Goal: Task Accomplishment & Management: Manage account settings

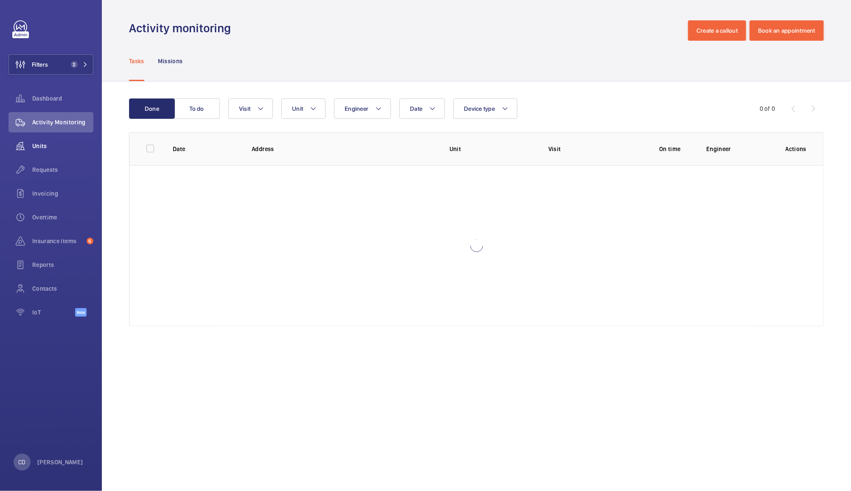
click at [39, 147] on span "Units" at bounding box center [62, 146] width 61 height 8
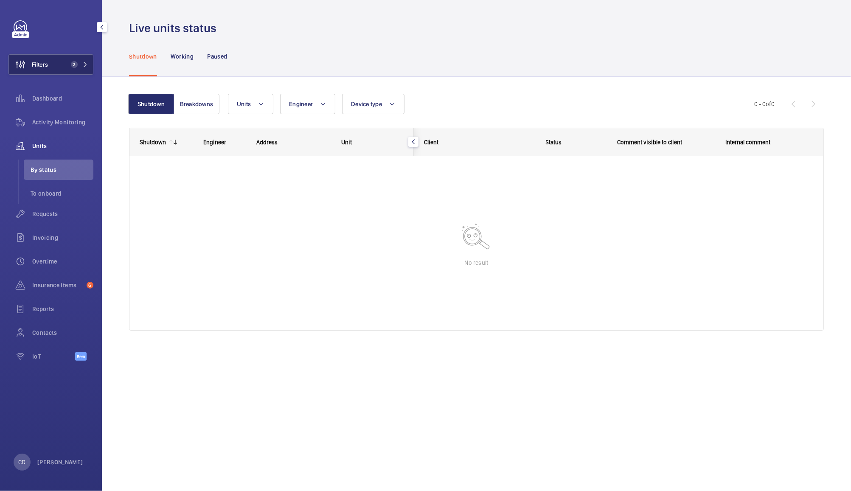
click at [68, 70] on button "Filters 2" at bounding box center [50, 64] width 85 height 20
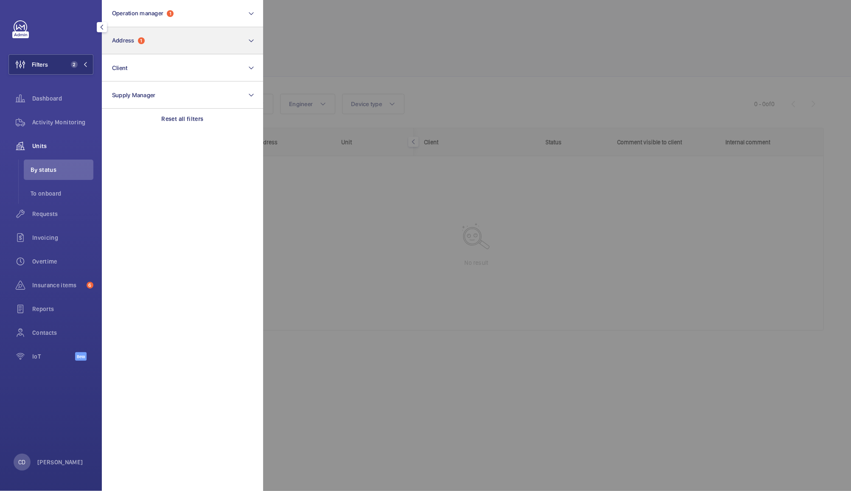
click at [166, 39] on button "Address 1" at bounding box center [182, 40] width 161 height 27
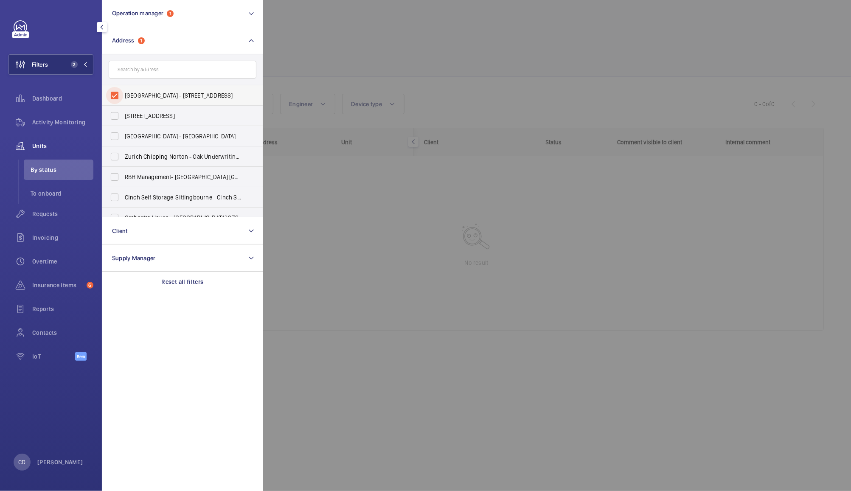
click at [108, 96] on input "[GEOGRAPHIC_DATA] - [STREET_ADDRESS]" at bounding box center [114, 95] width 17 height 17
checkbox input "false"
click at [339, 37] on div at bounding box center [688, 245] width 851 height 491
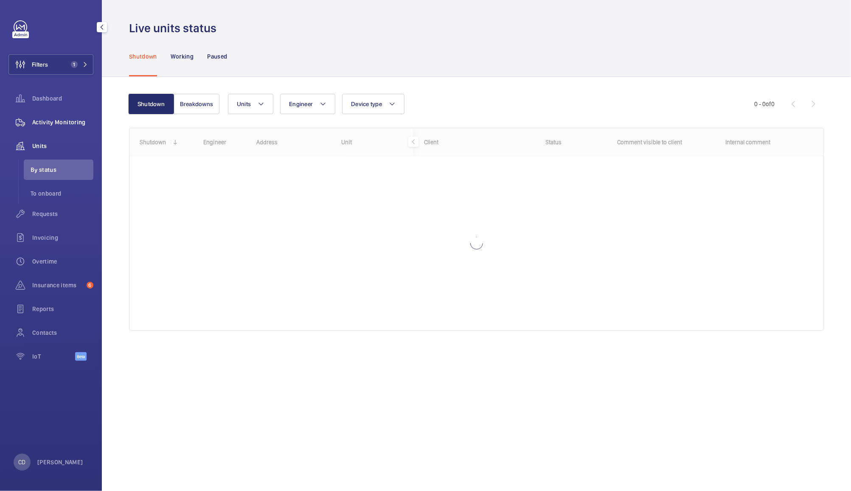
click at [57, 123] on span "Activity Monitoring" at bounding box center [62, 122] width 61 height 8
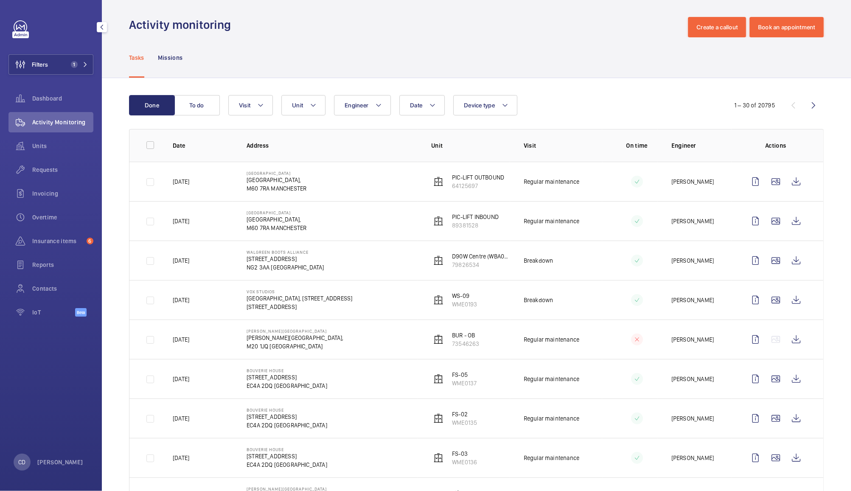
scroll to position [2, 0]
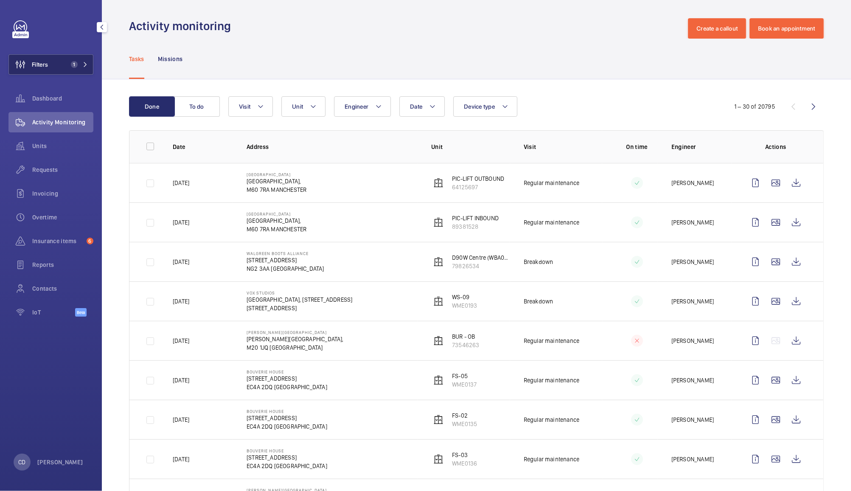
click at [67, 62] on button "Filters 1" at bounding box center [50, 64] width 85 height 20
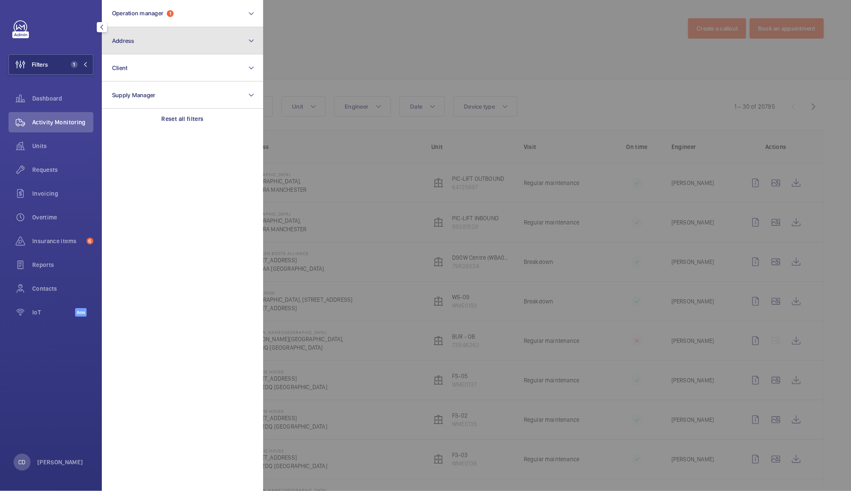
click at [173, 41] on button "Address" at bounding box center [182, 40] width 161 height 27
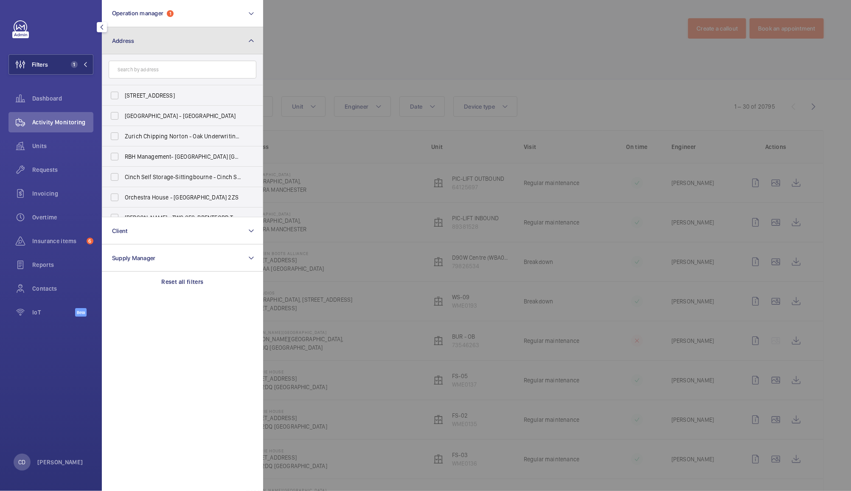
click at [197, 35] on button "Address" at bounding box center [182, 40] width 161 height 27
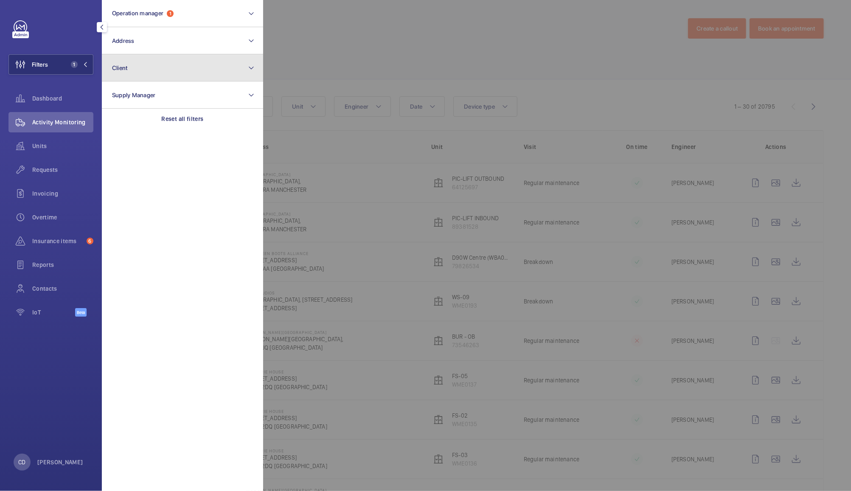
click at [200, 62] on button "Client" at bounding box center [182, 67] width 161 height 27
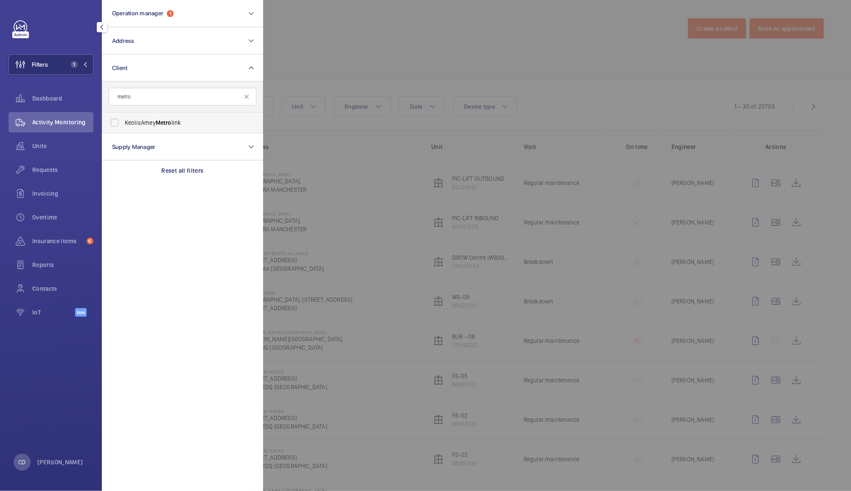
type input "metro"
click at [149, 113] on label "KeolisAmey Metro link" at bounding box center [176, 123] width 148 height 20
click at [123, 114] on input "KeolisAmey Metro link" at bounding box center [114, 122] width 17 height 17
checkbox input "true"
click at [370, 40] on div at bounding box center [688, 245] width 851 height 491
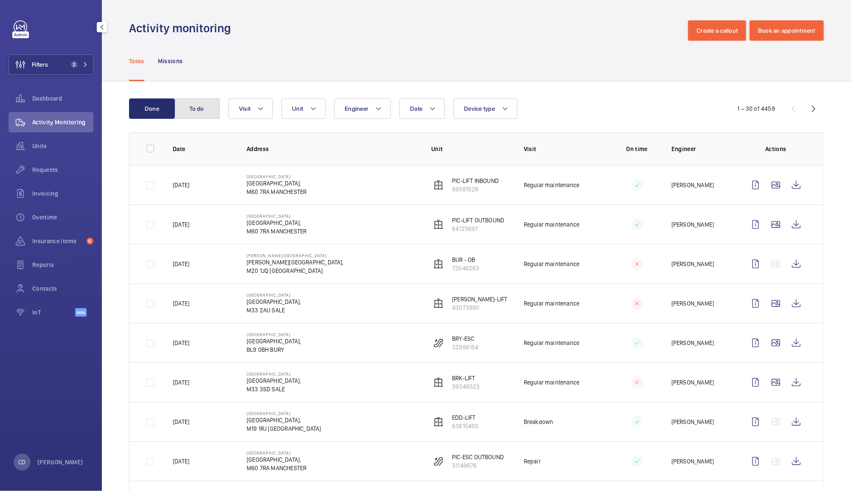
click at [197, 106] on button "To do" at bounding box center [197, 109] width 46 height 20
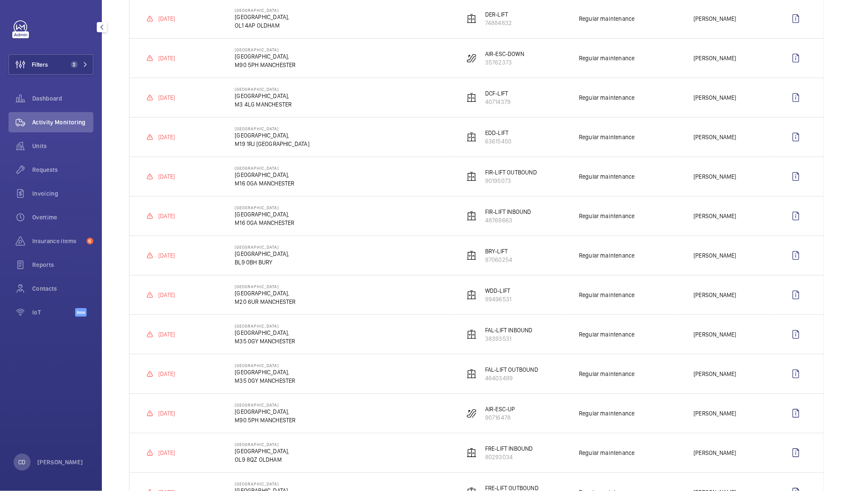
scroll to position [166, 0]
click at [48, 95] on span "Dashboard" at bounding box center [62, 98] width 61 height 8
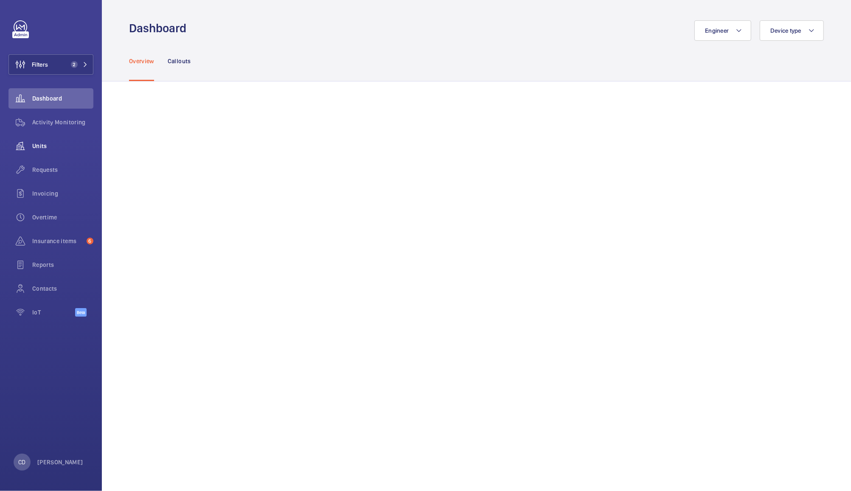
click at [30, 145] on wm-front-icon-button at bounding box center [20, 146] width 24 height 20
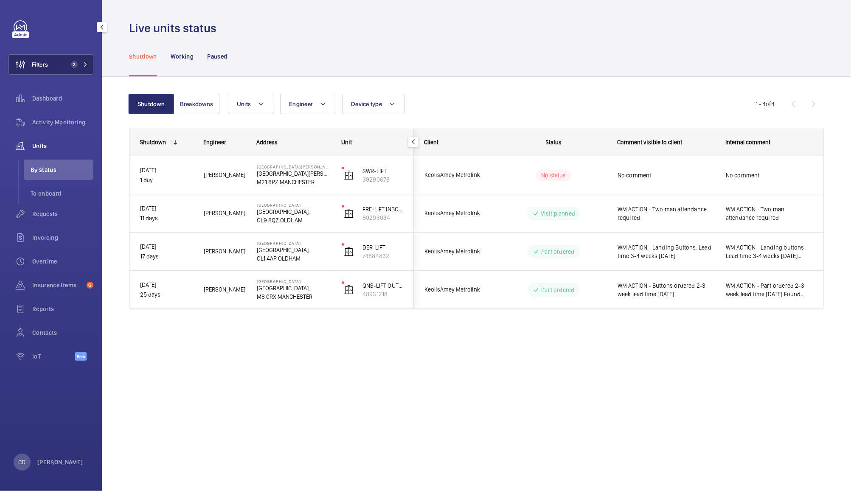
click at [46, 64] on span "Filters" at bounding box center [40, 64] width 16 height 8
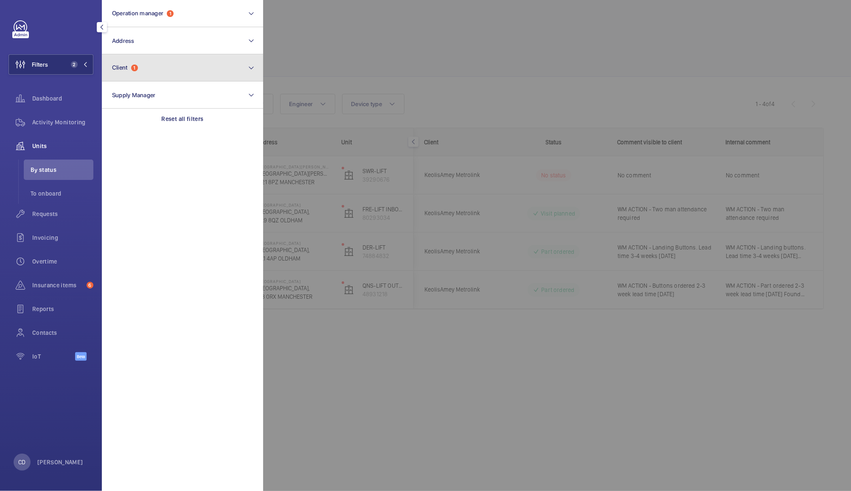
click at [133, 64] on span "Client 1" at bounding box center [125, 67] width 26 height 7
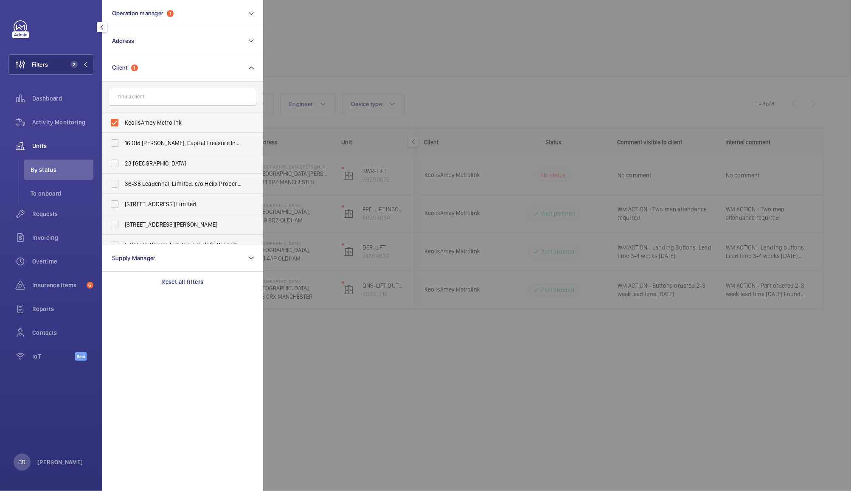
click at [158, 122] on span "KeolisAmey Metrolink" at bounding box center [183, 122] width 117 height 8
click at [123, 122] on input "KeolisAmey Metrolink" at bounding box center [114, 122] width 17 height 17
checkbox input "false"
click at [318, 50] on div at bounding box center [688, 245] width 851 height 491
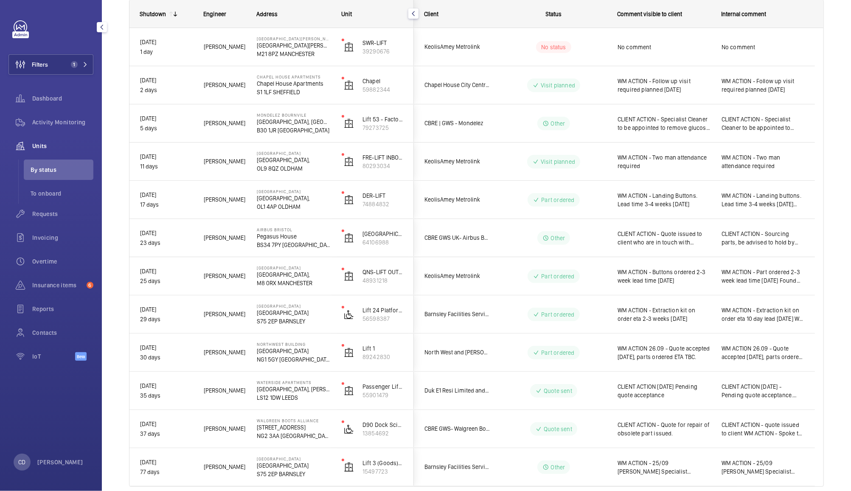
scroll to position [164, 0]
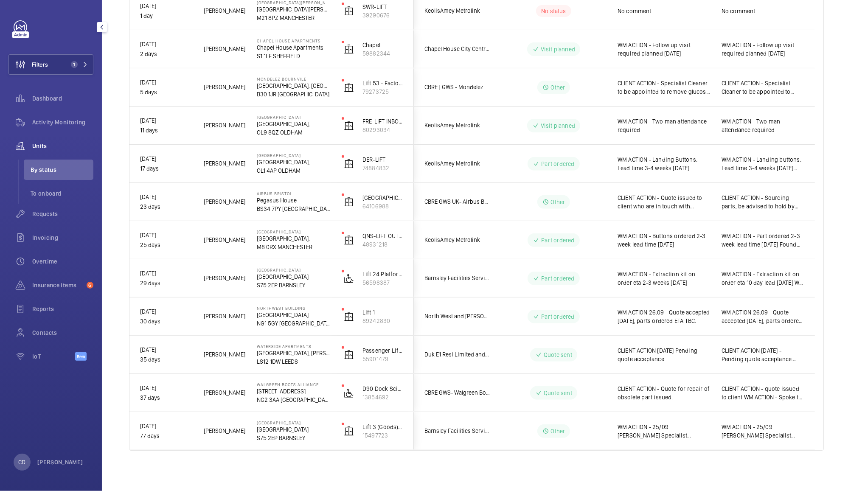
click at [694, 428] on span "WM ACTION - 25/09 [PERSON_NAME] Specialist required" at bounding box center [664, 431] width 93 height 17
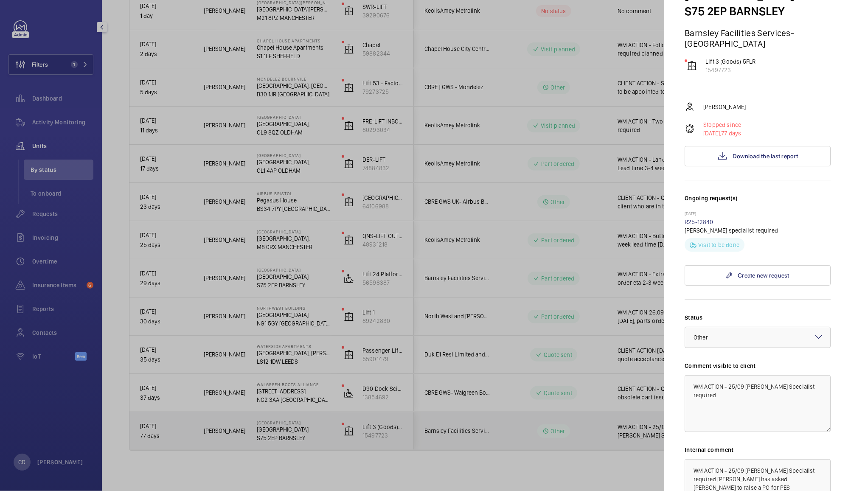
scroll to position [61, 0]
click at [772, 394] on textarea "WM ACTION - 25/09 [PERSON_NAME] Specialist required" at bounding box center [758, 403] width 146 height 57
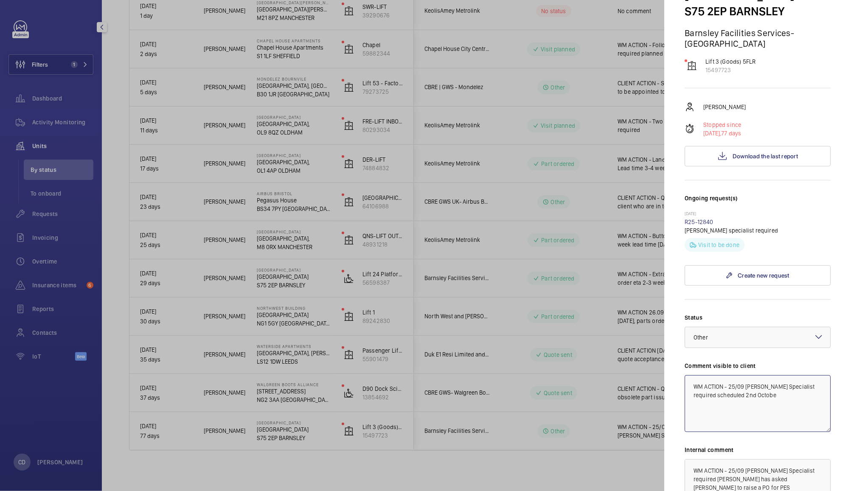
type textarea "WM ACTION - 25/09 [PERSON_NAME] Specialist required scheduled [DATE]"
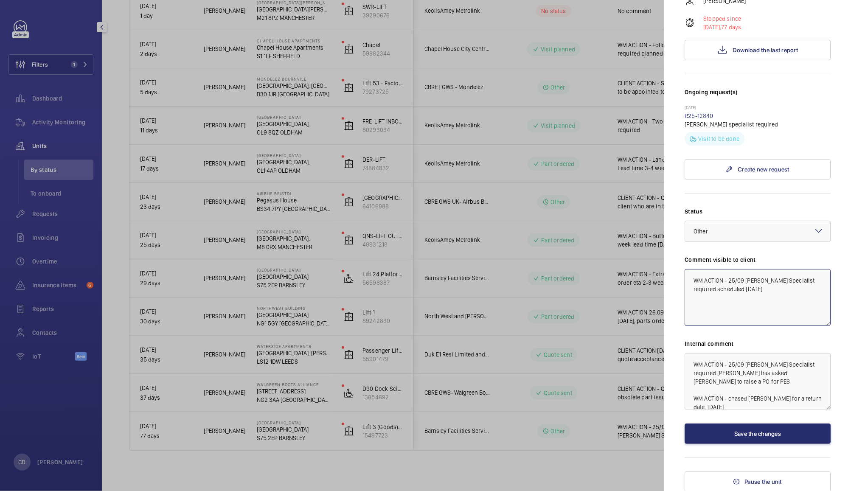
scroll to position [166, 0]
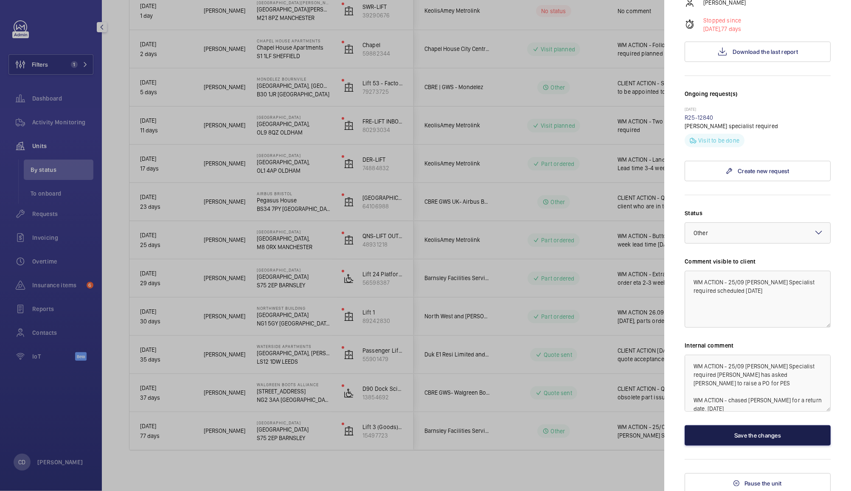
click at [778, 434] on button "Save the changes" at bounding box center [758, 435] width 146 height 20
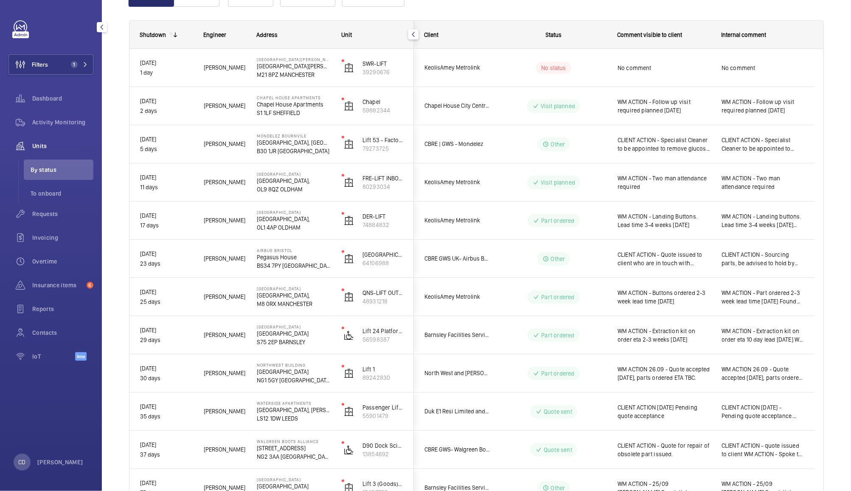
scroll to position [106, 0]
click at [53, 212] on span "Requests" at bounding box center [62, 214] width 61 height 8
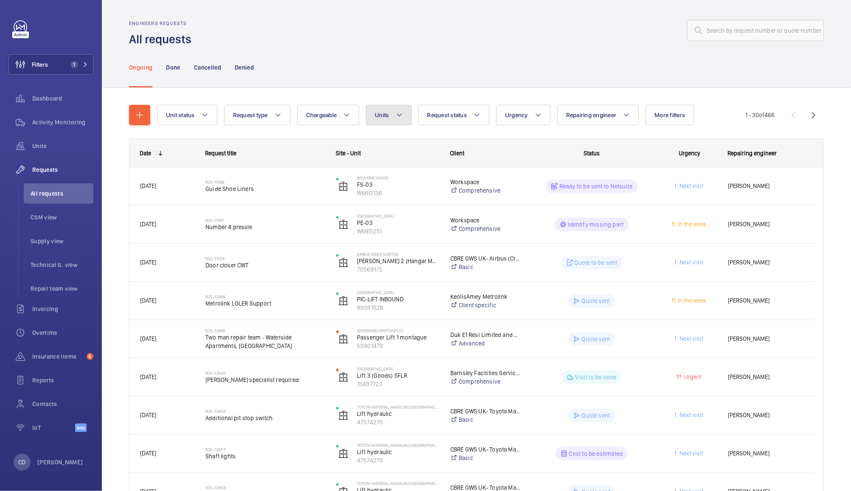
click at [389, 108] on button "Units" at bounding box center [388, 115] width 45 height 20
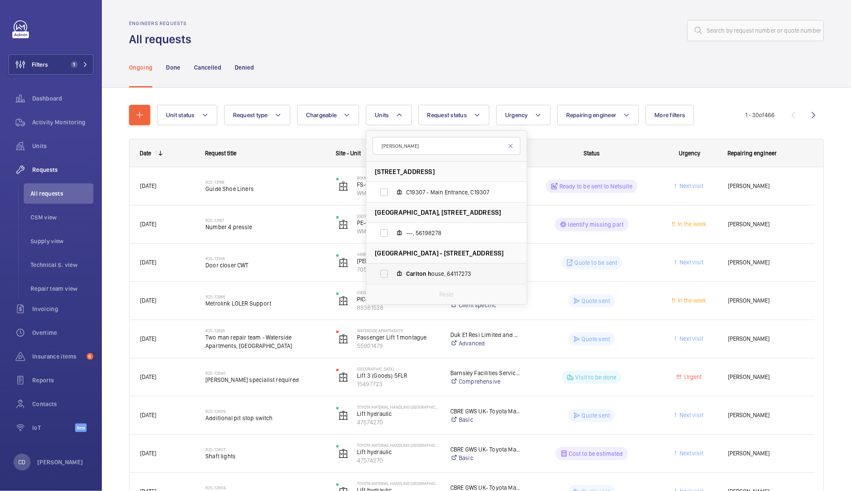
type input "[PERSON_NAME]"
click at [461, 277] on span "[PERSON_NAME], 64117273" at bounding box center [455, 274] width 99 height 8
click at [393, 277] on input "[PERSON_NAME], 64117273" at bounding box center [384, 273] width 17 height 17
checkbox input "true"
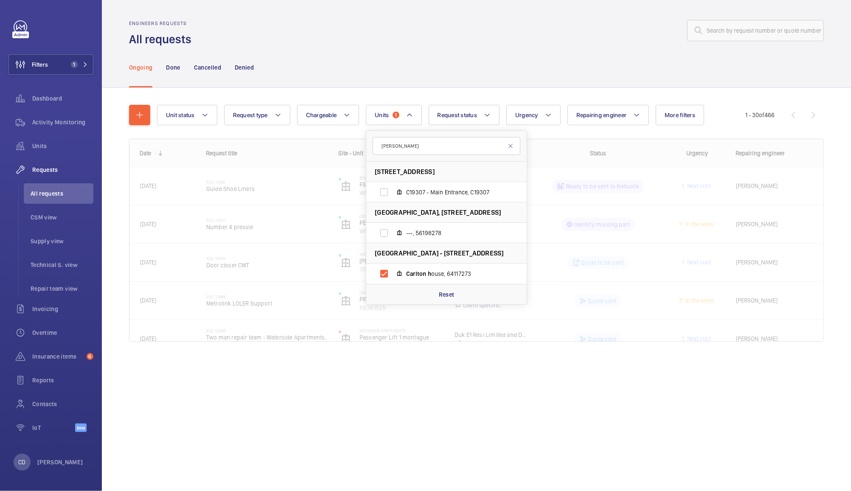
click at [596, 50] on div "Ongoing Done Cancelled Denied" at bounding box center [476, 67] width 695 height 40
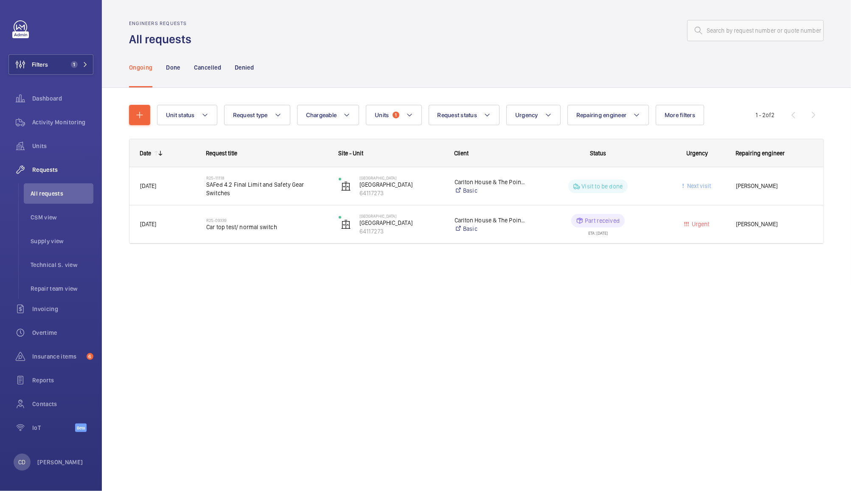
click at [544, 229] on wm-front-pills-cell "Part received ETA: [DATE]" at bounding box center [598, 224] width 121 height 21
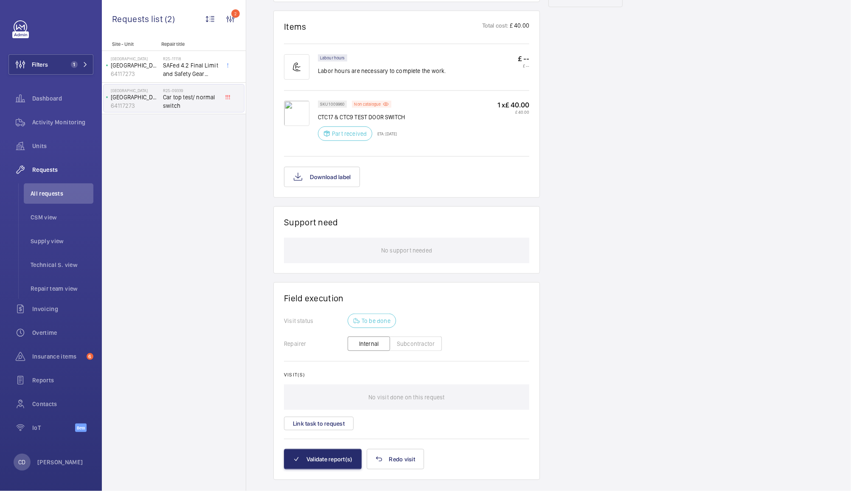
scroll to position [505, 0]
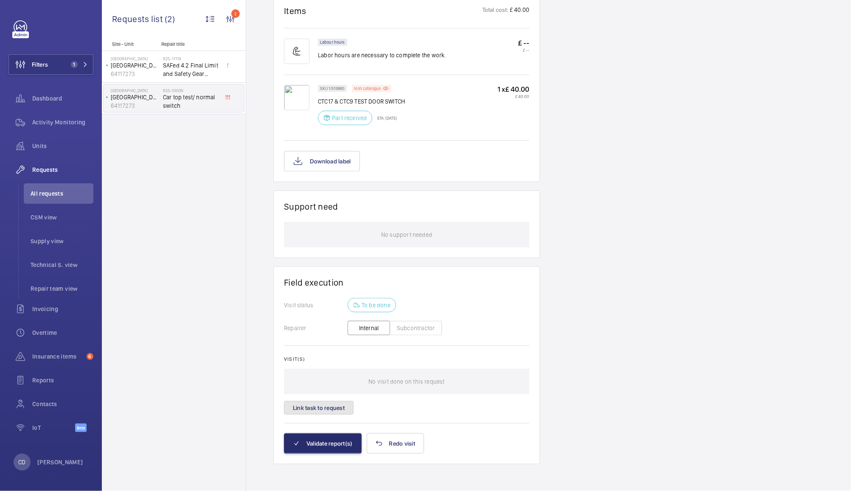
click at [320, 408] on button "Link task to request" at bounding box center [319, 408] width 70 height 14
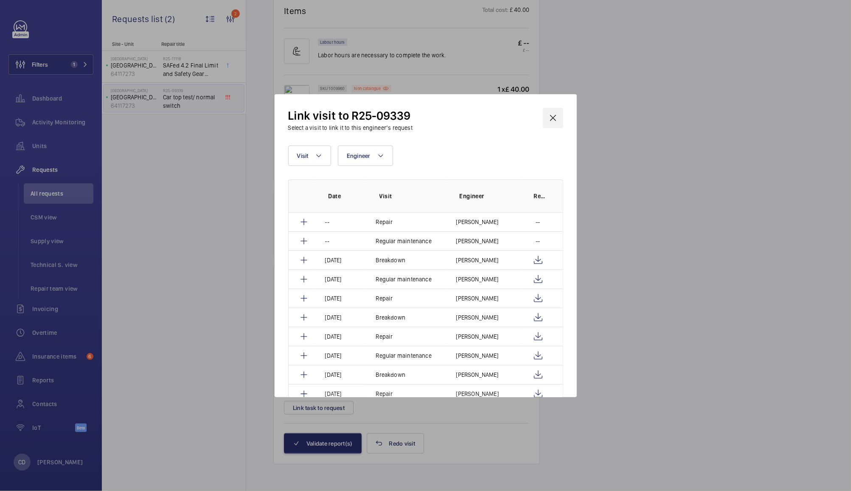
click at [553, 118] on wm-front-icon-button at bounding box center [553, 118] width 20 height 20
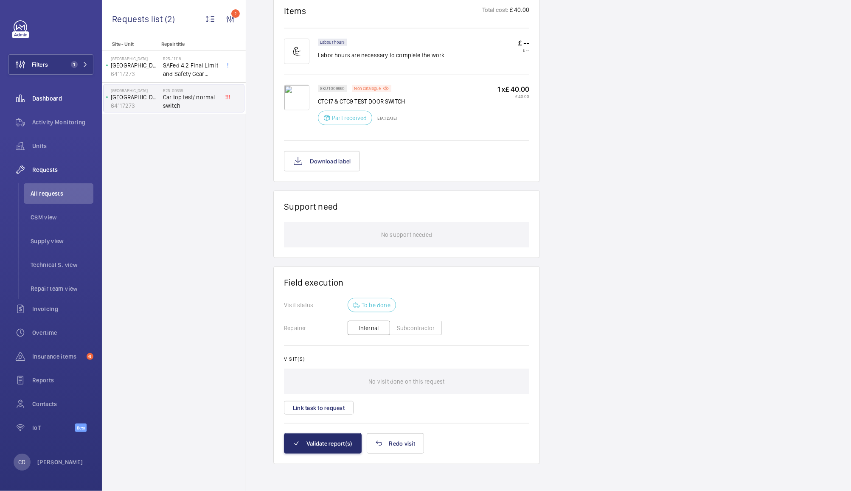
click at [48, 101] on span "Dashboard" at bounding box center [62, 98] width 61 height 8
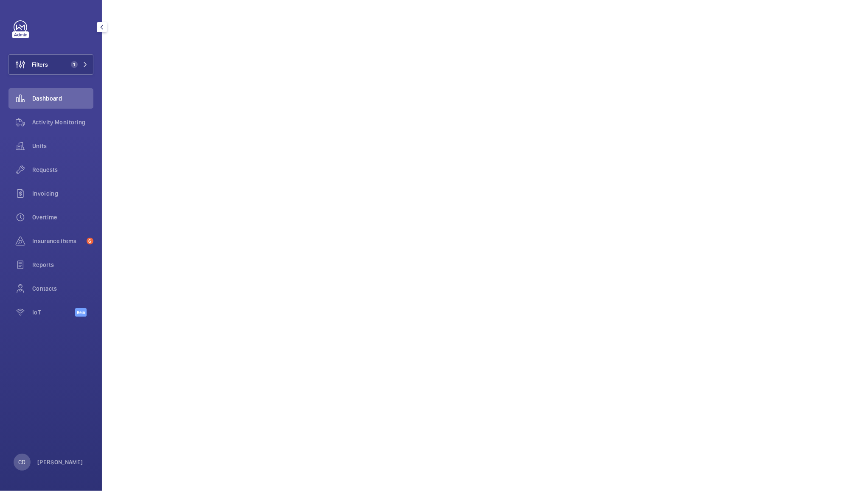
scroll to position [535, 0]
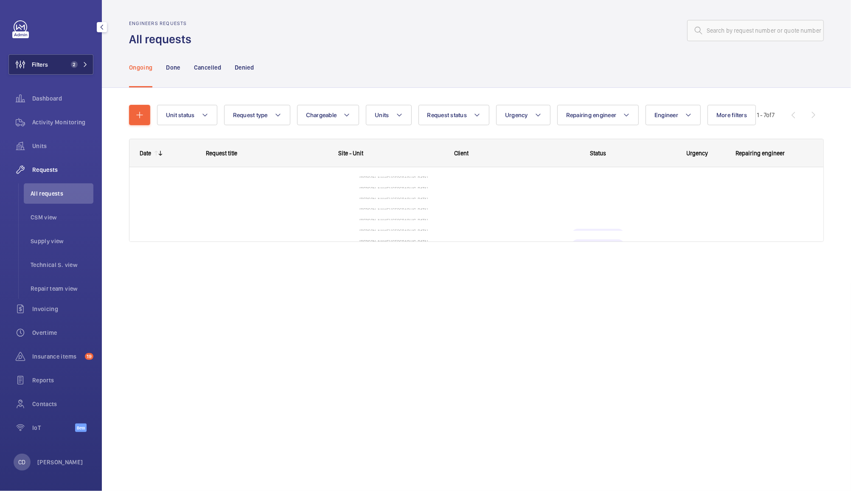
click at [57, 59] on button "Filters 2" at bounding box center [50, 64] width 85 height 20
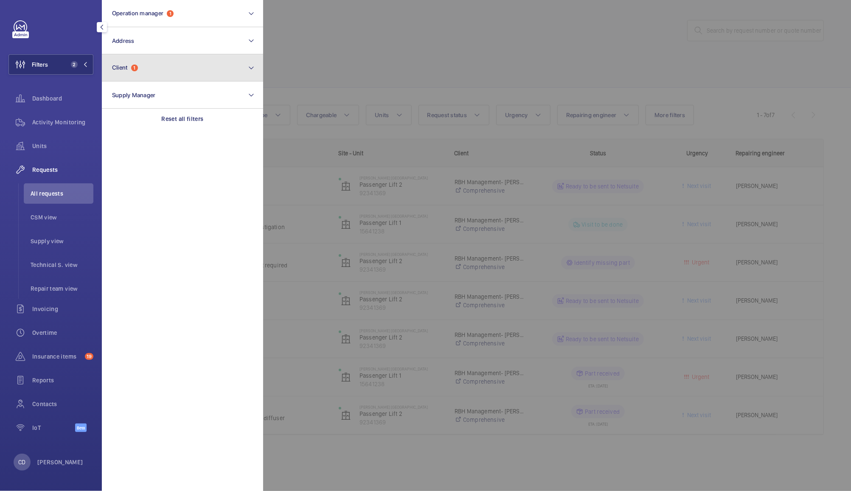
click at [141, 71] on button "Client 1" at bounding box center [182, 67] width 161 height 27
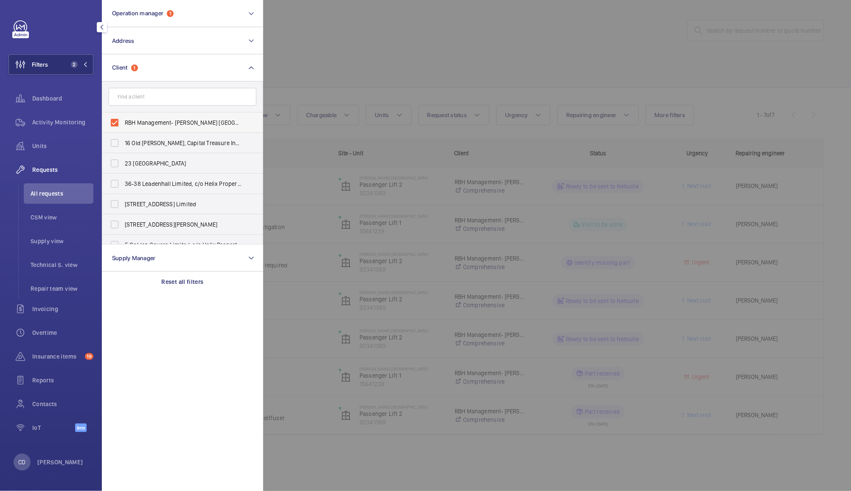
click at [153, 124] on span "RBH Management- HIX Cheltenham" at bounding box center [183, 122] width 117 height 8
click at [123, 124] on input "RBH Management- HIX Cheltenham" at bounding box center [114, 122] width 17 height 17
checkbox input "false"
click at [343, 44] on div at bounding box center [688, 245] width 851 height 491
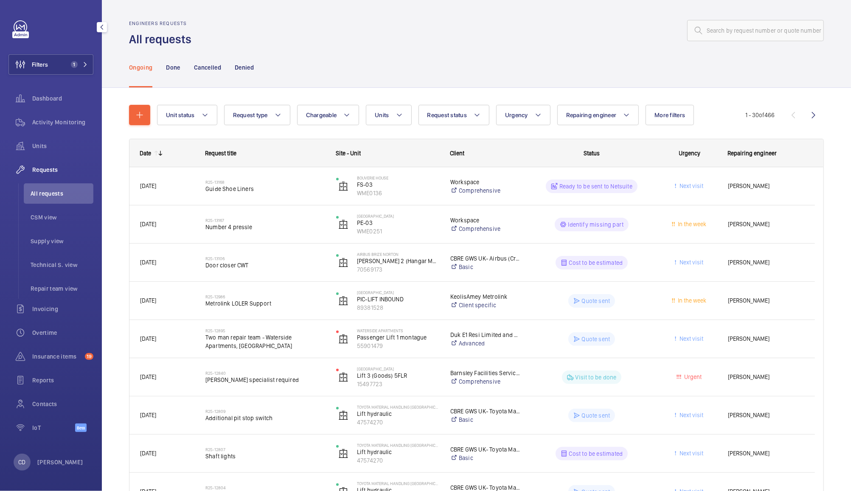
click at [788, 267] on span "[PERSON_NAME]" at bounding box center [766, 263] width 76 height 10
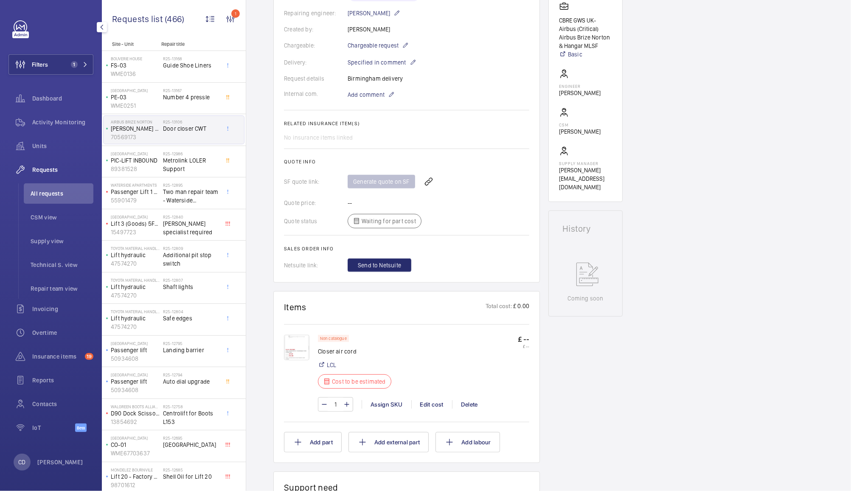
scroll to position [217, 0]
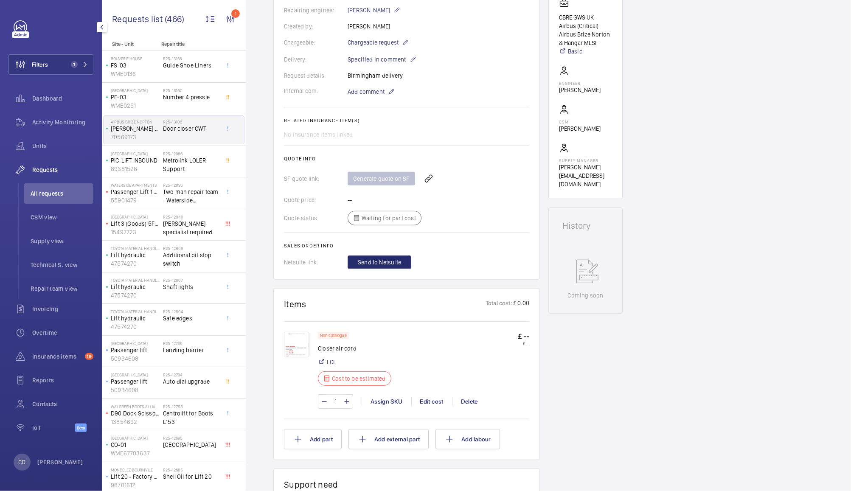
click at [290, 344] on img at bounding box center [296, 344] width 25 height 25
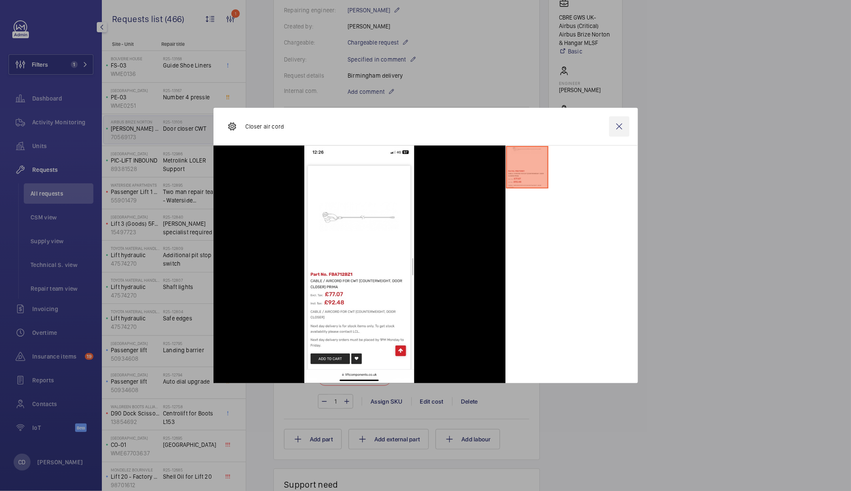
click at [622, 125] on wm-front-icon-button at bounding box center [619, 126] width 20 height 20
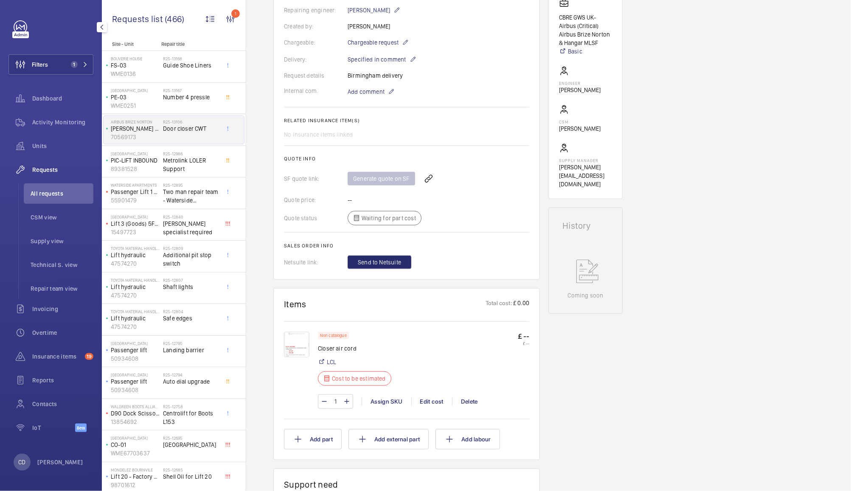
scroll to position [220, 0]
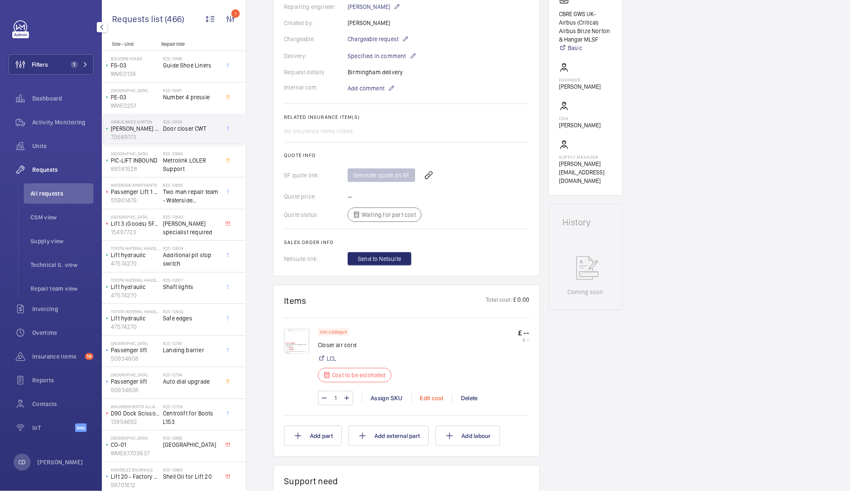
click at [430, 396] on div "Edit cost" at bounding box center [431, 398] width 41 height 8
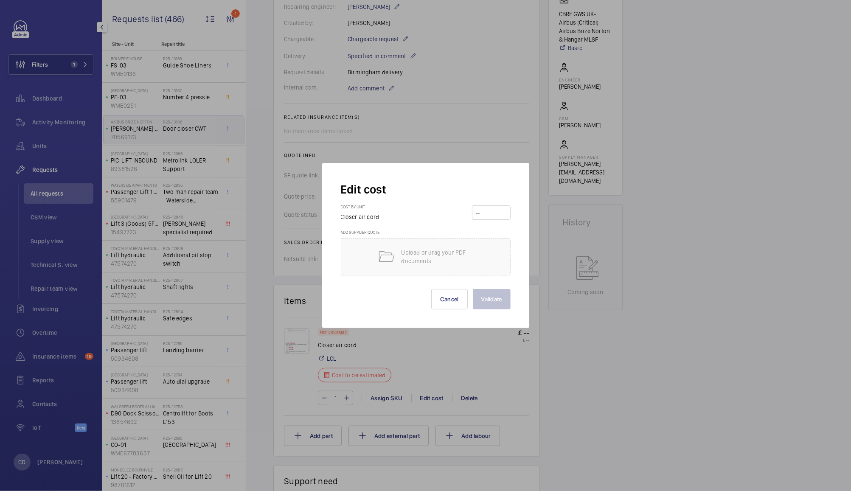
click at [496, 214] on input "number" at bounding box center [491, 213] width 33 height 14
type input "707"
click at [493, 299] on button "Validate" at bounding box center [492, 299] width 38 height 20
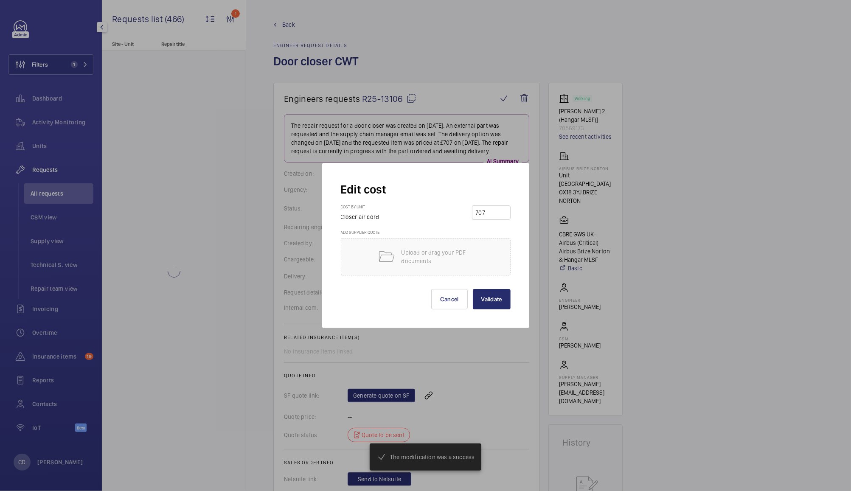
scroll to position [245, 0]
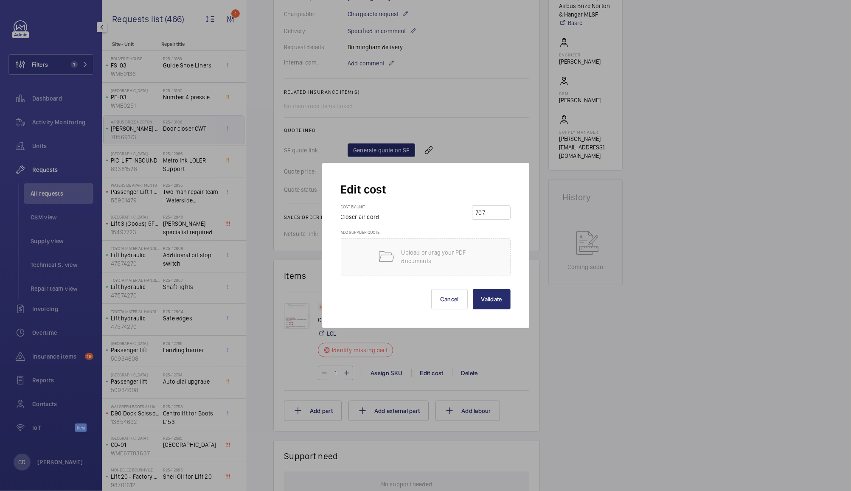
click at [434, 369] on div at bounding box center [425, 245] width 851 height 491
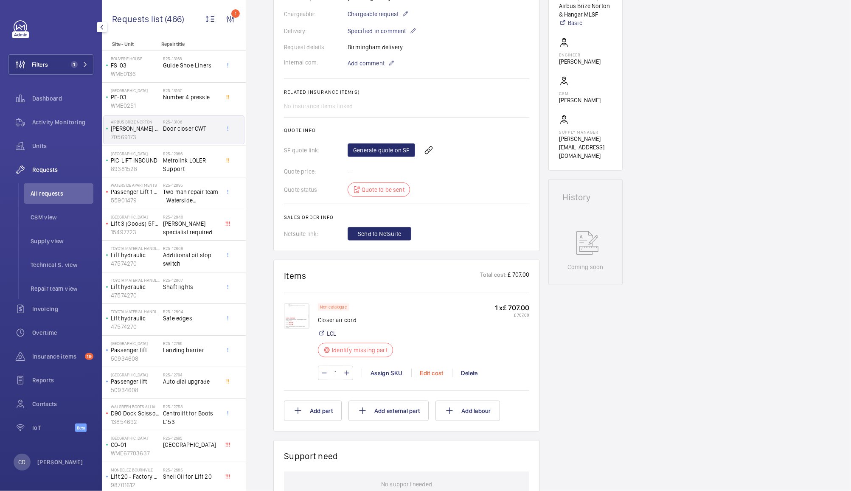
click at [435, 374] on div "Edit cost" at bounding box center [431, 373] width 41 height 8
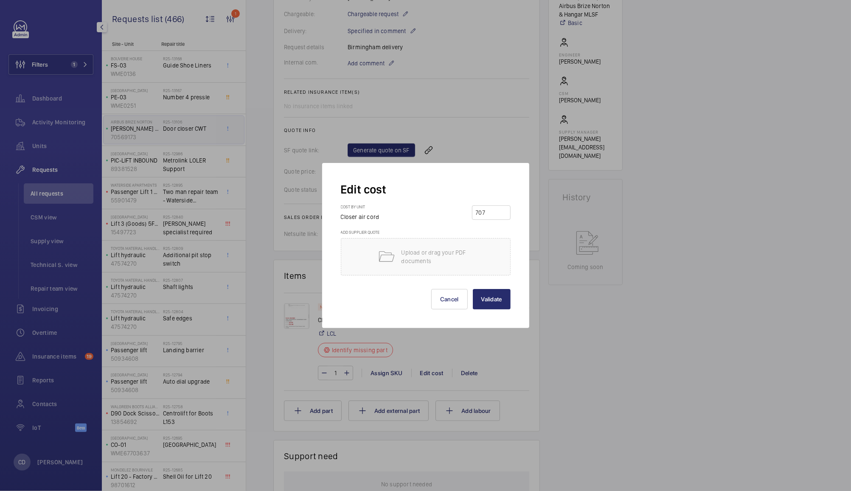
click at [482, 213] on input "707" at bounding box center [491, 213] width 33 height 14
type input "77.07"
click at [495, 304] on button "Validate" at bounding box center [492, 299] width 38 height 20
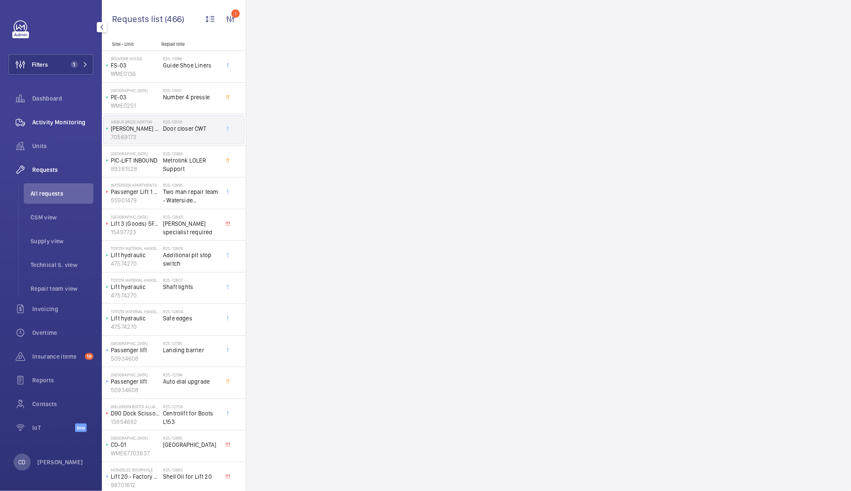
click at [58, 124] on span "Activity Monitoring" at bounding box center [62, 122] width 61 height 8
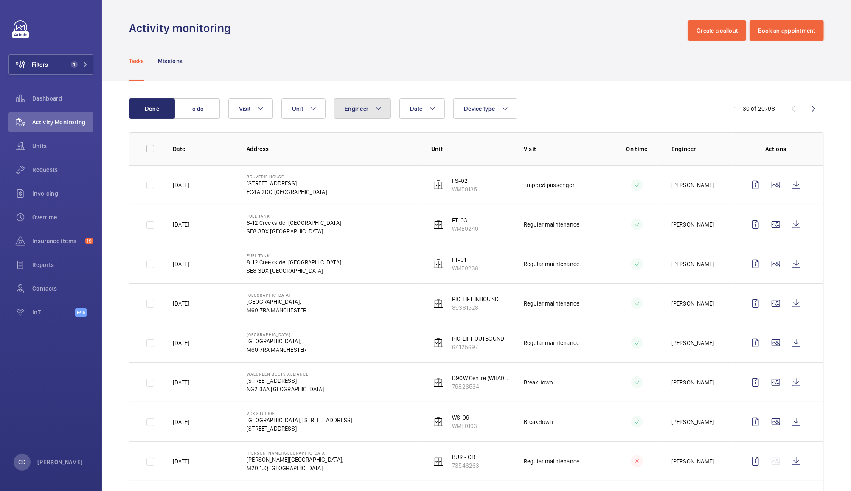
click at [368, 103] on button "Engineer" at bounding box center [362, 109] width 57 height 20
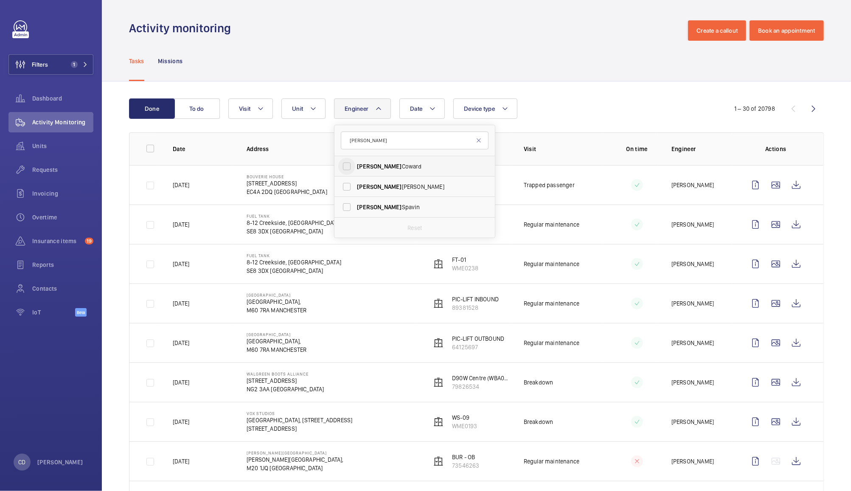
type input "sean"
click at [354, 166] on input "Sean Coward" at bounding box center [346, 166] width 17 height 17
checkbox input "true"
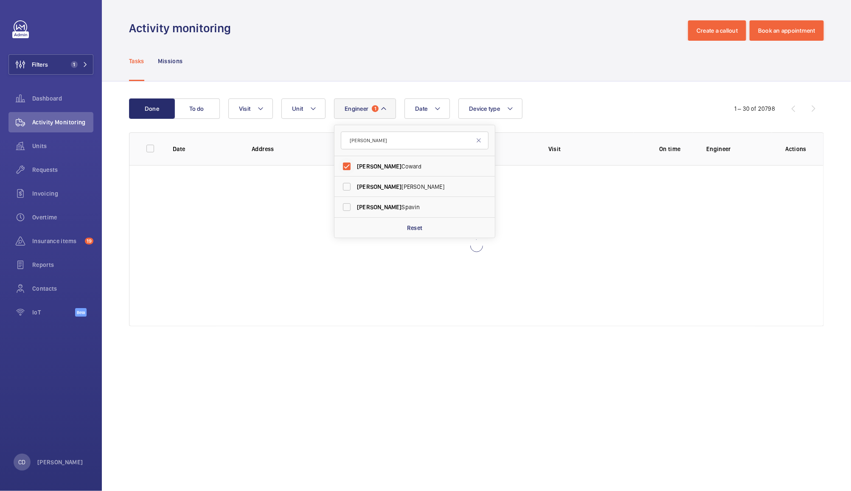
click at [561, 82] on div "Done To do Date Engineer 1 sean Sean Coward Sean Walker Sean Spavin Reset Unit …" at bounding box center [476, 214] width 749 height 265
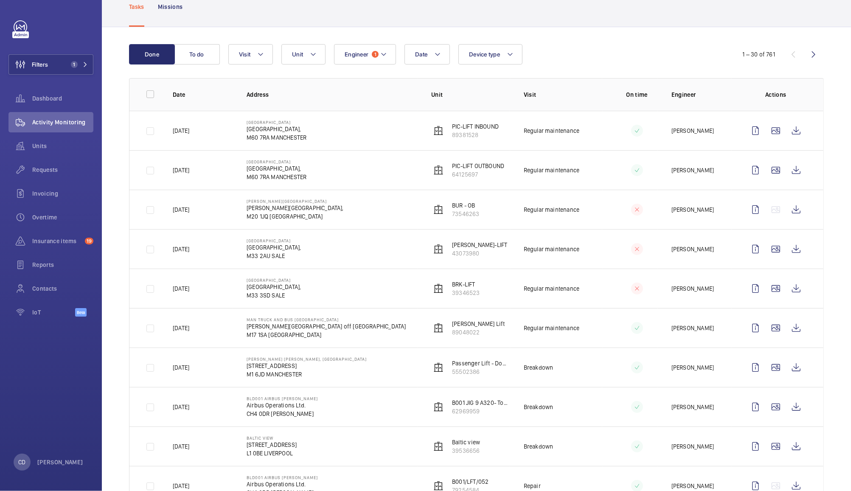
scroll to position [57, 0]
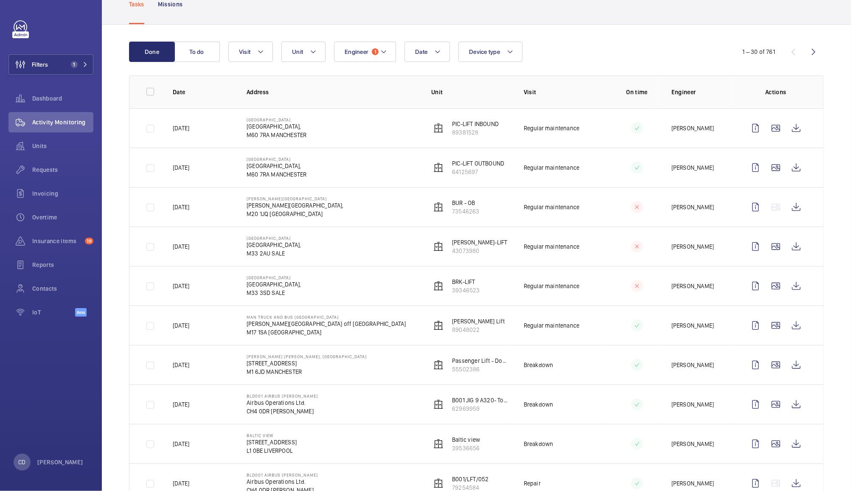
click at [702, 161] on td "[PERSON_NAME]" at bounding box center [695, 167] width 74 height 39
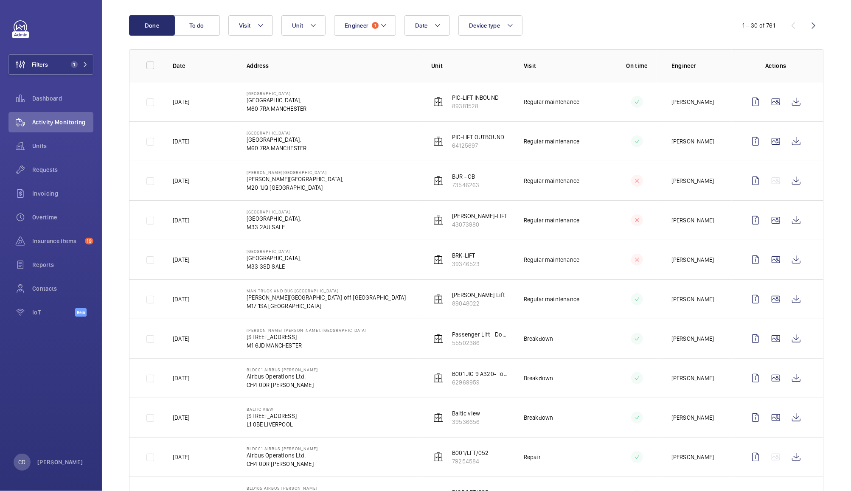
scroll to position [0, 0]
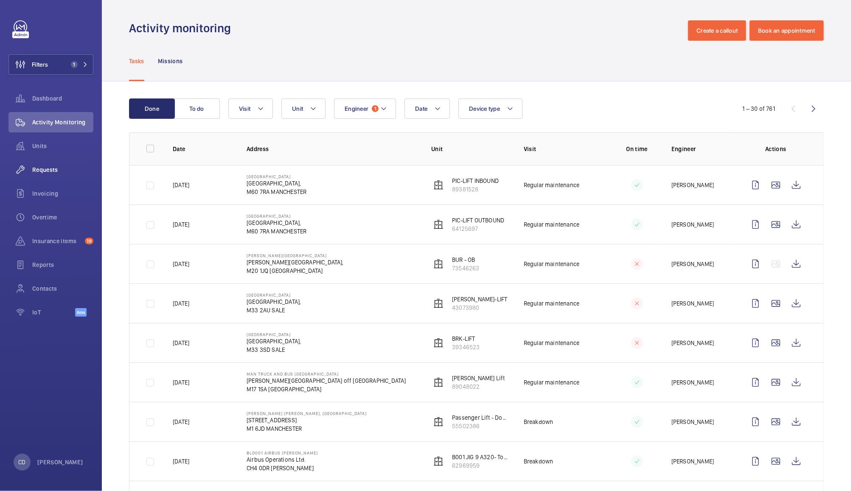
click at [40, 168] on span "Requests" at bounding box center [62, 170] width 61 height 8
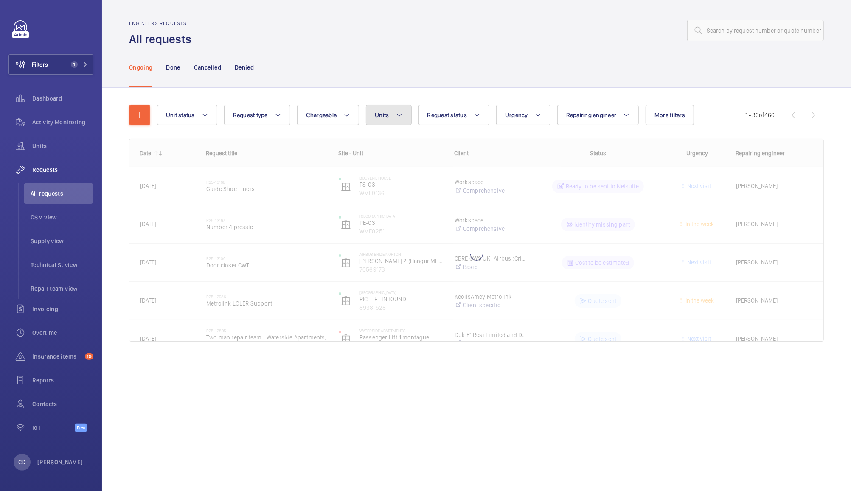
click at [390, 108] on button "Units" at bounding box center [388, 115] width 45 height 20
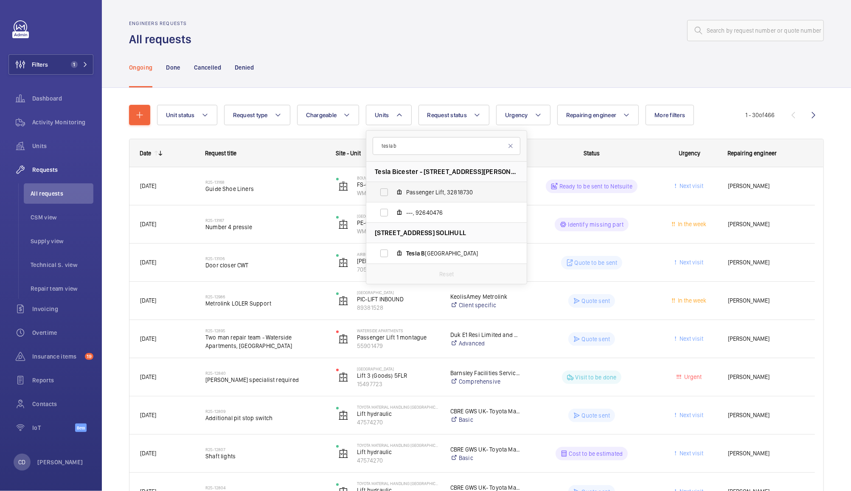
type input "tesla b"
click at [448, 191] on span "Passenger Lift, 32818730" at bounding box center [455, 192] width 99 height 8
click at [393, 191] on input "Passenger Lift, 32818730" at bounding box center [384, 192] width 17 height 17
checkbox input "true"
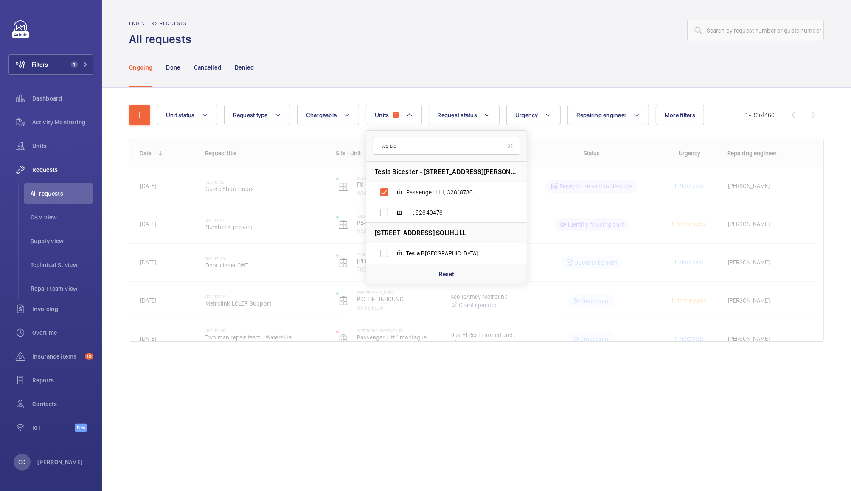
click at [552, 43] on div "Engineers requests All requests" at bounding box center [476, 33] width 695 height 27
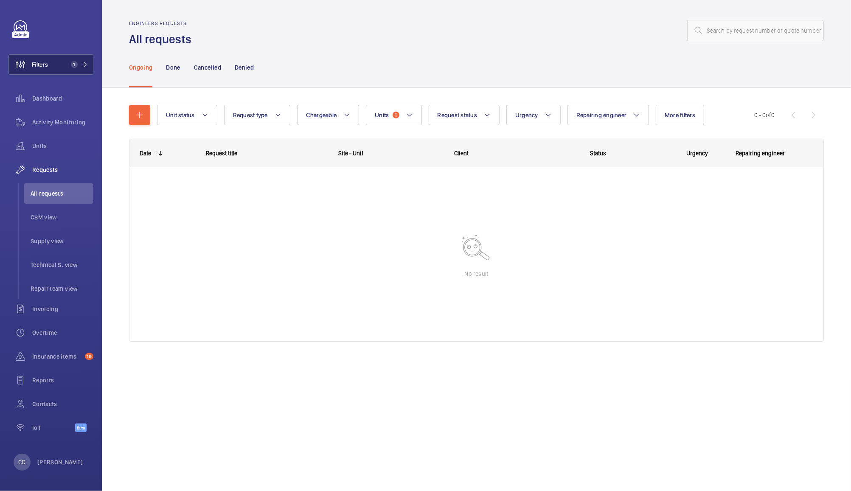
click at [65, 70] on button "Filters 1" at bounding box center [50, 64] width 85 height 20
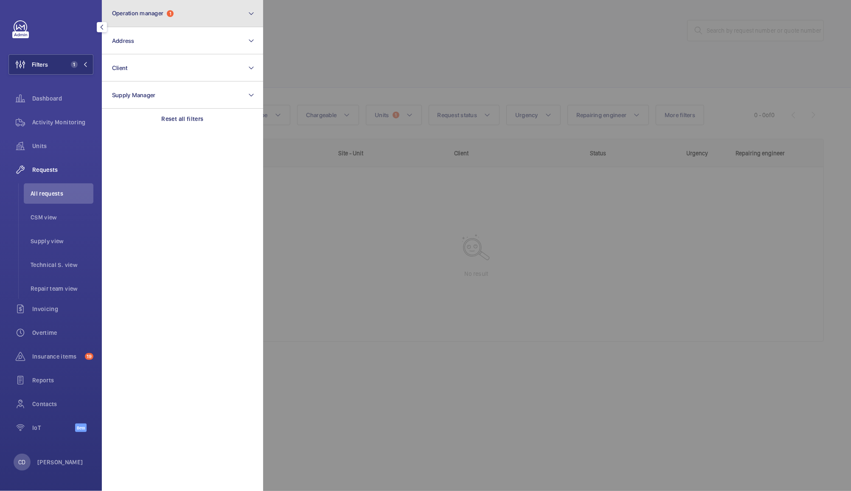
click at [205, 17] on button "Operation manager 1" at bounding box center [182, 13] width 161 height 27
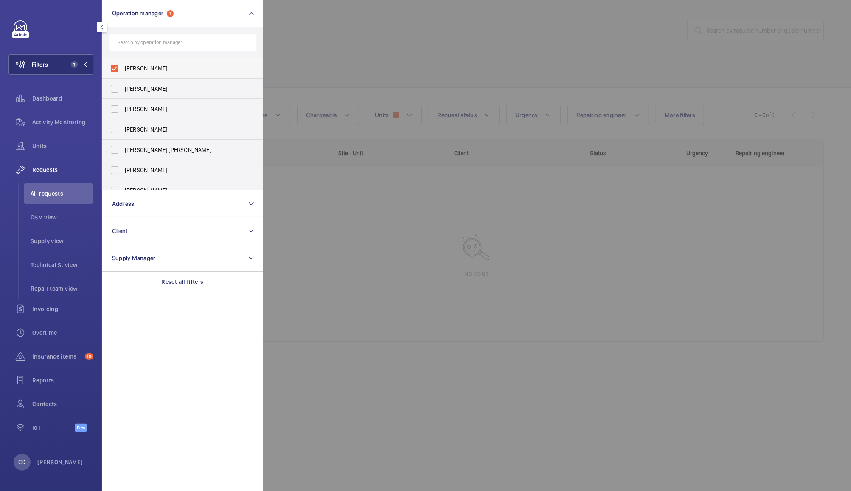
click at [156, 65] on span "[PERSON_NAME]" at bounding box center [183, 68] width 117 height 8
click at [123, 65] on input "[PERSON_NAME]" at bounding box center [114, 68] width 17 height 17
checkbox input "false"
click at [319, 40] on div at bounding box center [688, 245] width 851 height 491
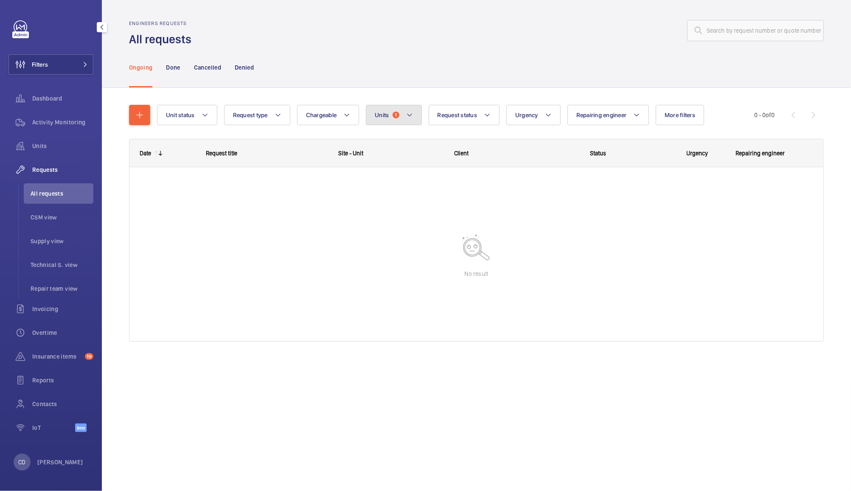
click at [400, 116] on button "Units 1" at bounding box center [394, 115] width 56 height 20
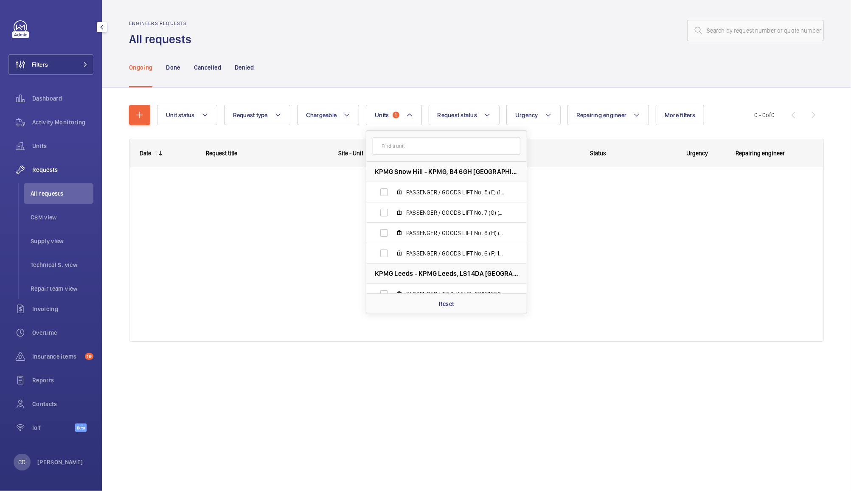
click at [462, 146] on input "text" at bounding box center [447, 146] width 148 height 18
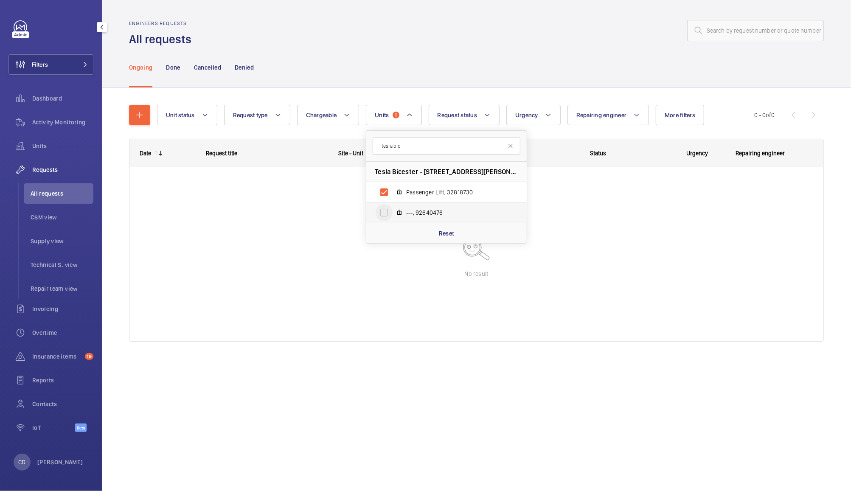
type input "tesla bic"
click at [386, 209] on input "---, 92640476" at bounding box center [384, 212] width 17 height 17
checkbox input "true"
click at [510, 46] on div "Engineers requests All requests" at bounding box center [476, 33] width 695 height 27
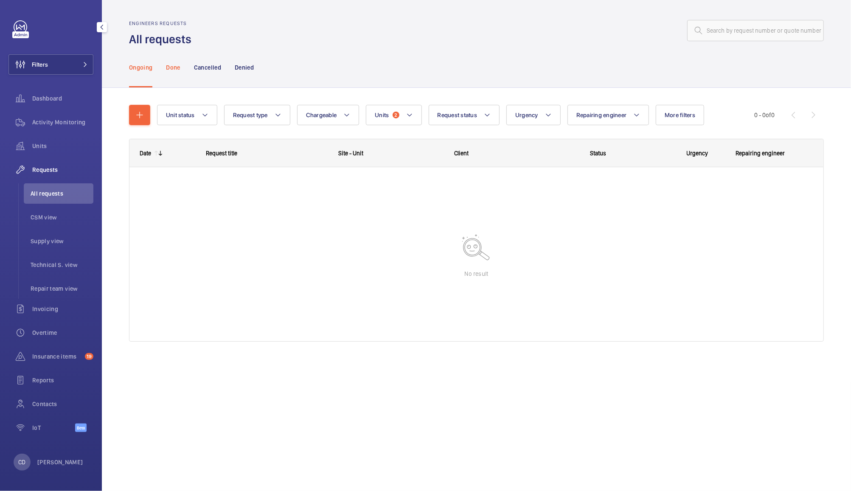
click at [169, 67] on p "Done" at bounding box center [173, 67] width 14 height 8
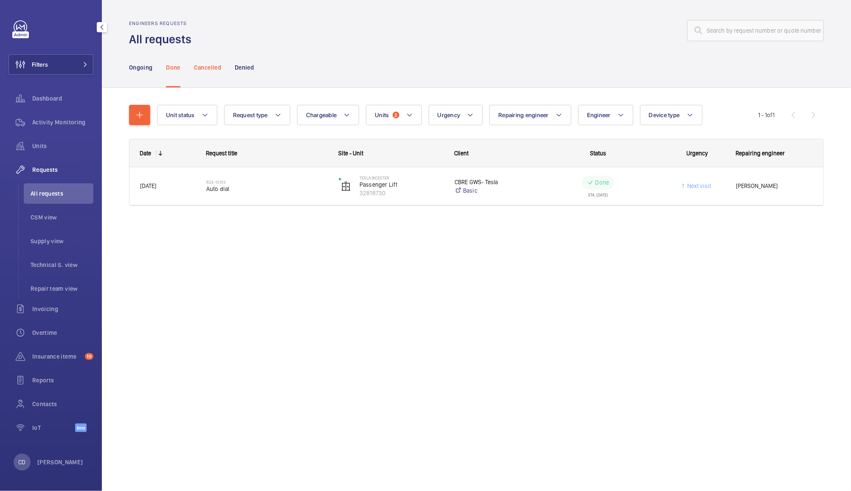
click at [209, 61] on div "Cancelled" at bounding box center [207, 67] width 27 height 40
click at [245, 63] on p "Denied" at bounding box center [244, 67] width 19 height 8
click at [144, 68] on p "Ongoing" at bounding box center [140, 67] width 23 height 8
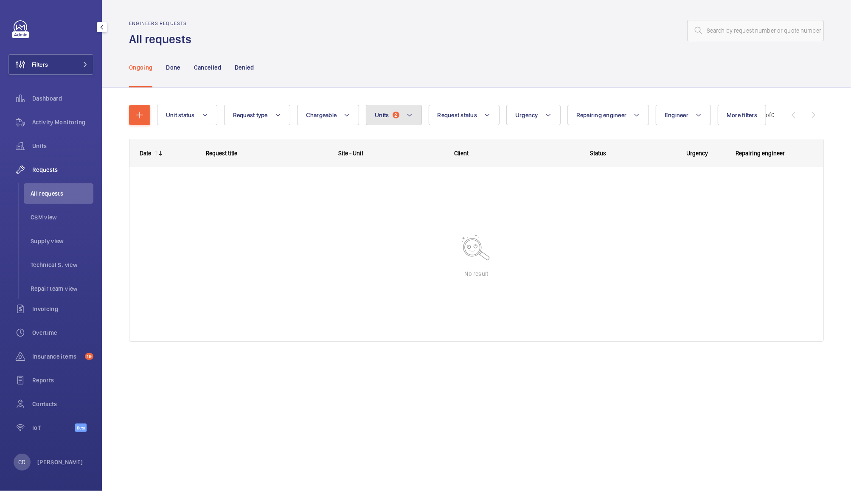
click at [400, 116] on button "Units 2" at bounding box center [394, 115] width 56 height 20
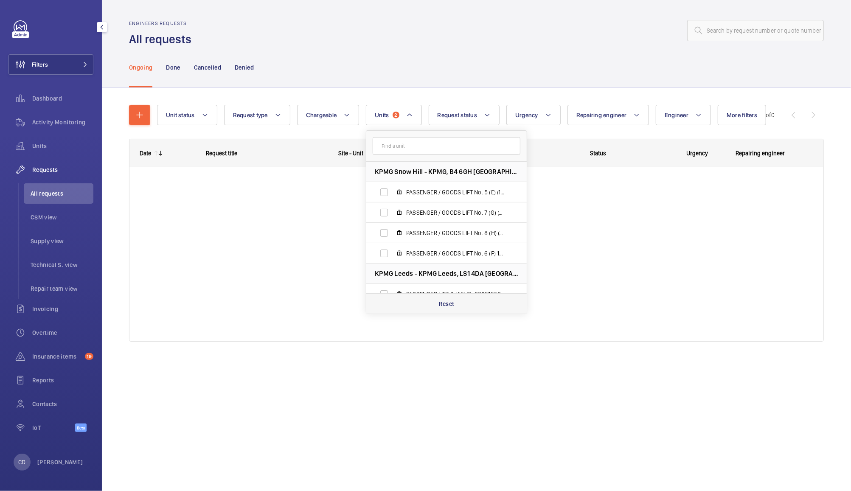
click at [455, 302] on div "Reset" at bounding box center [446, 303] width 161 height 20
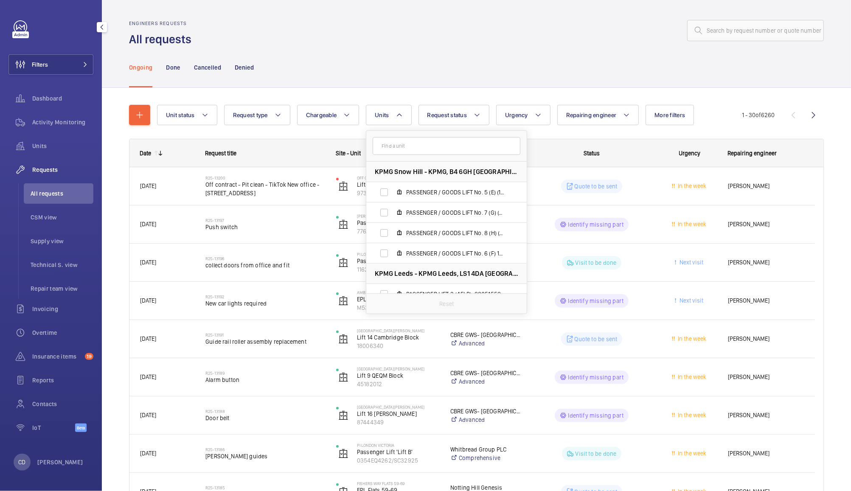
click at [481, 44] on div "Engineers requests All requests" at bounding box center [476, 33] width 695 height 27
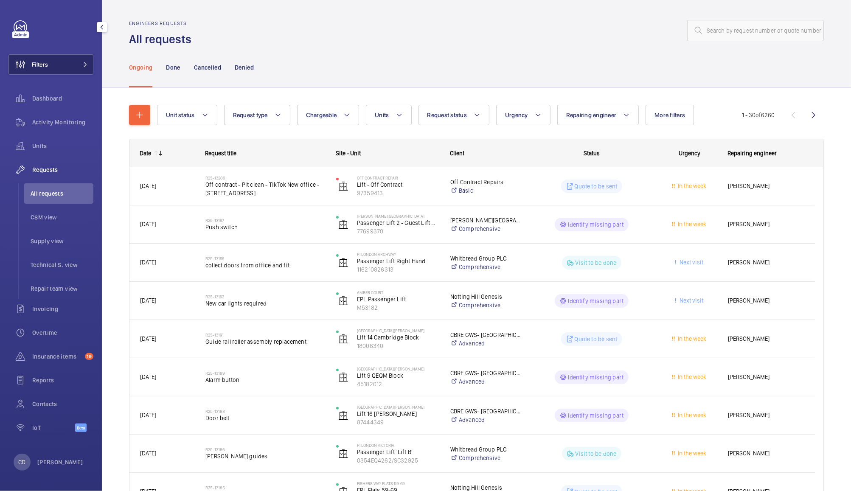
click at [58, 68] on button "Filters" at bounding box center [50, 64] width 85 height 20
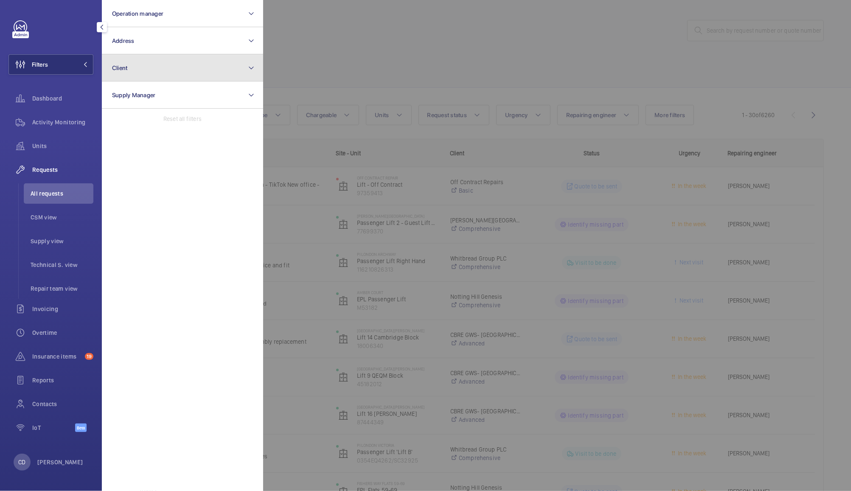
click at [169, 69] on button "Client" at bounding box center [182, 67] width 161 height 27
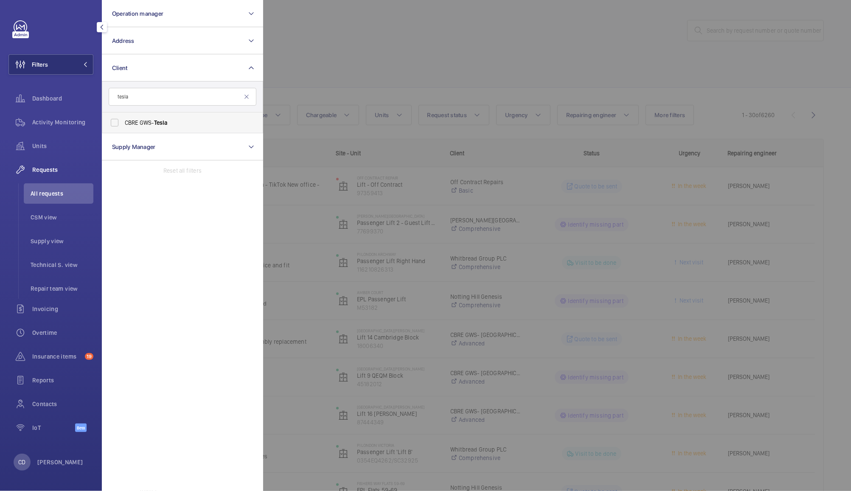
type input "tesla"
click at [165, 120] on span "Tesla" at bounding box center [161, 122] width 14 height 7
click at [123, 120] on input "CBRE GWS- Tesla" at bounding box center [114, 122] width 17 height 17
checkbox input "true"
click at [342, 31] on div at bounding box center [688, 245] width 851 height 491
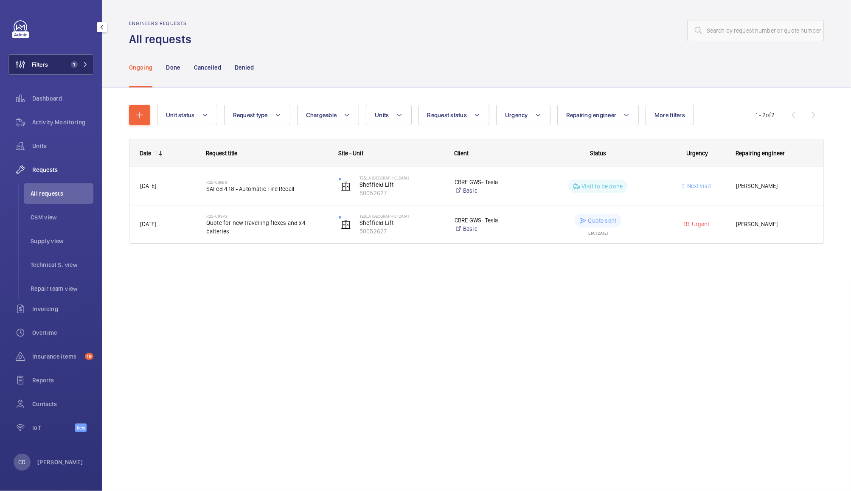
click at [58, 62] on button "Filters 1" at bounding box center [50, 64] width 85 height 20
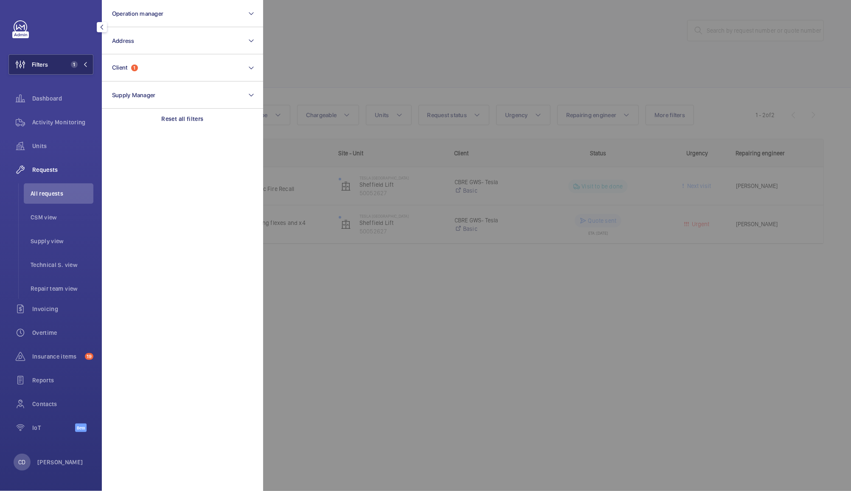
click at [68, 65] on span "1" at bounding box center [73, 64] width 10 height 7
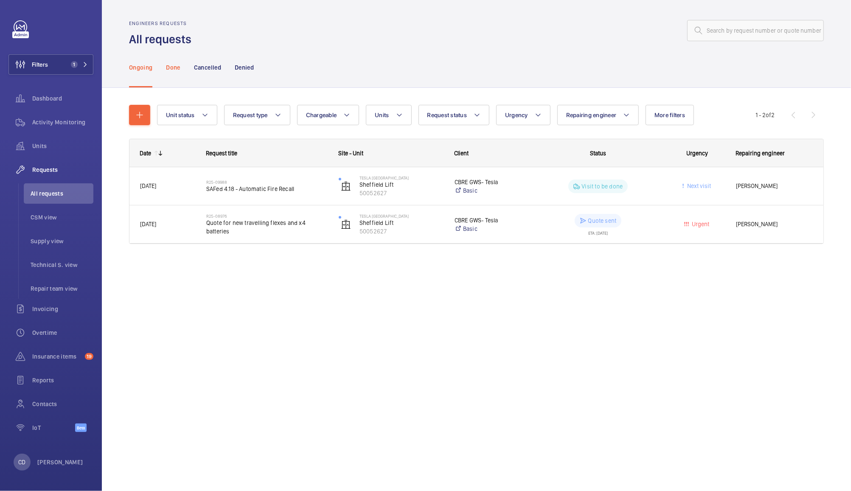
click at [173, 68] on p "Done" at bounding box center [173, 67] width 14 height 8
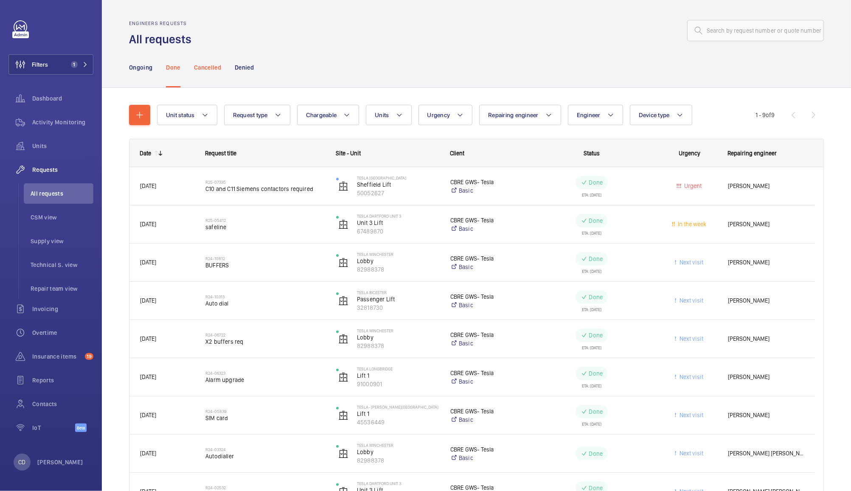
click at [217, 63] on p "Cancelled" at bounding box center [207, 67] width 27 height 8
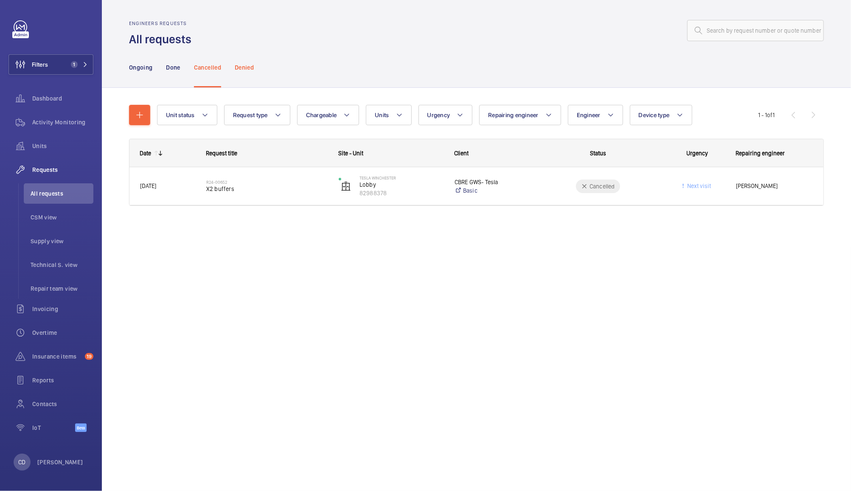
click at [254, 67] on p "Denied" at bounding box center [244, 67] width 19 height 8
click at [146, 62] on div "Ongoing" at bounding box center [140, 67] width 23 height 40
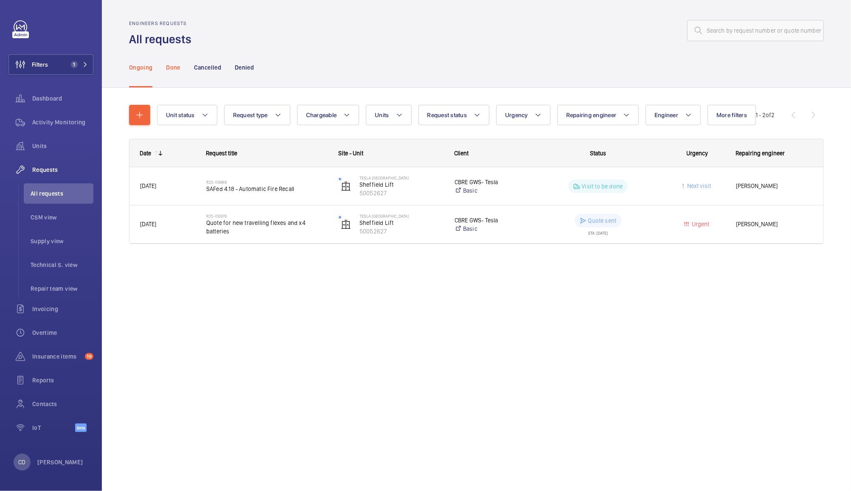
click at [173, 65] on p "Done" at bounding box center [173, 67] width 14 height 8
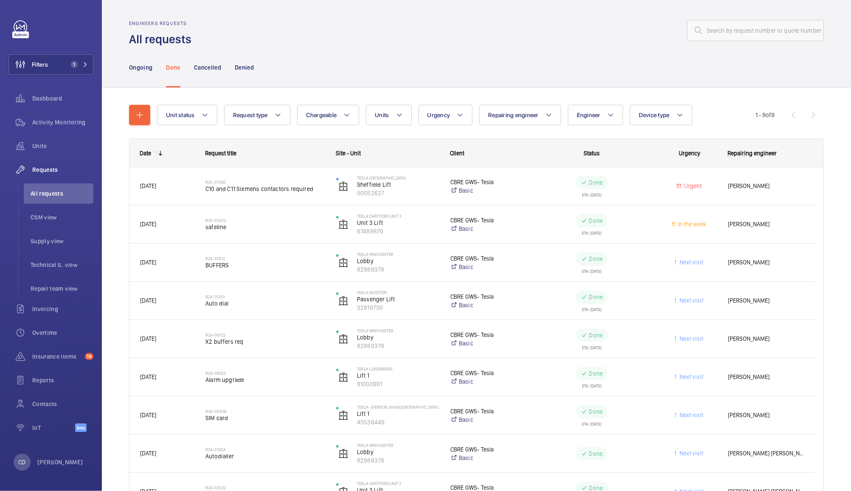
click at [235, 187] on span "C10 and C11 Siemens contactors required" at bounding box center [266, 189] width 120 height 8
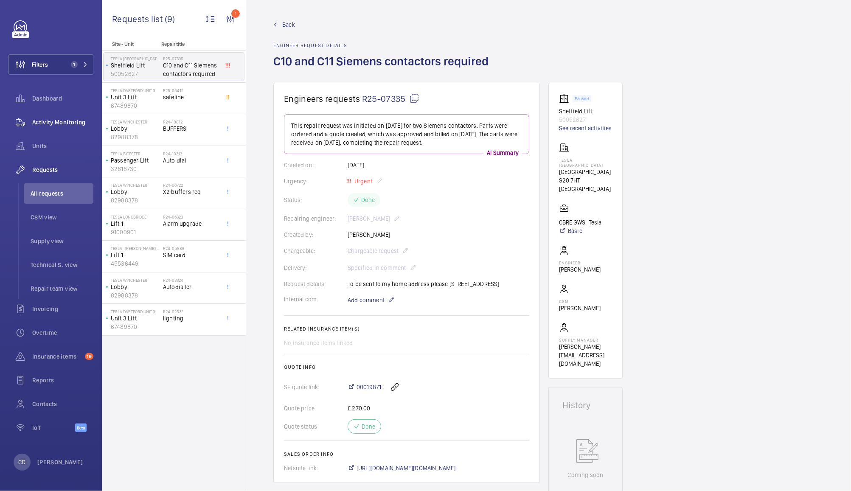
click at [70, 123] on span "Activity Monitoring" at bounding box center [62, 122] width 61 height 8
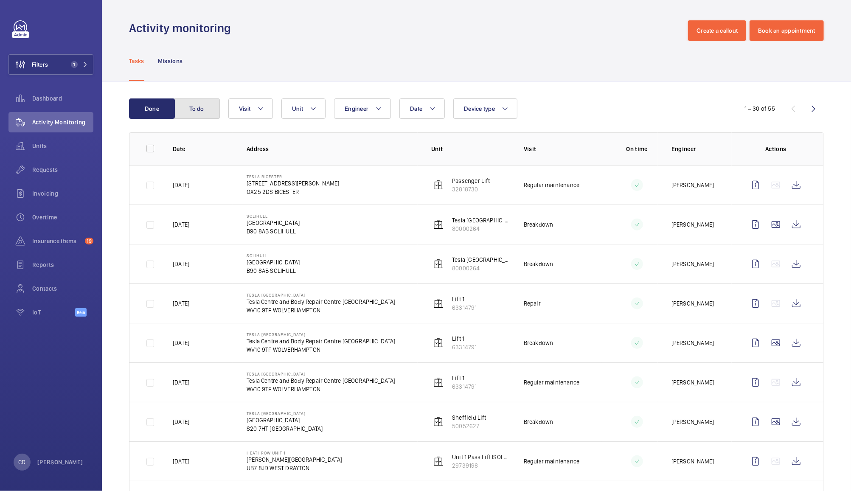
click at [200, 110] on button "To do" at bounding box center [197, 109] width 46 height 20
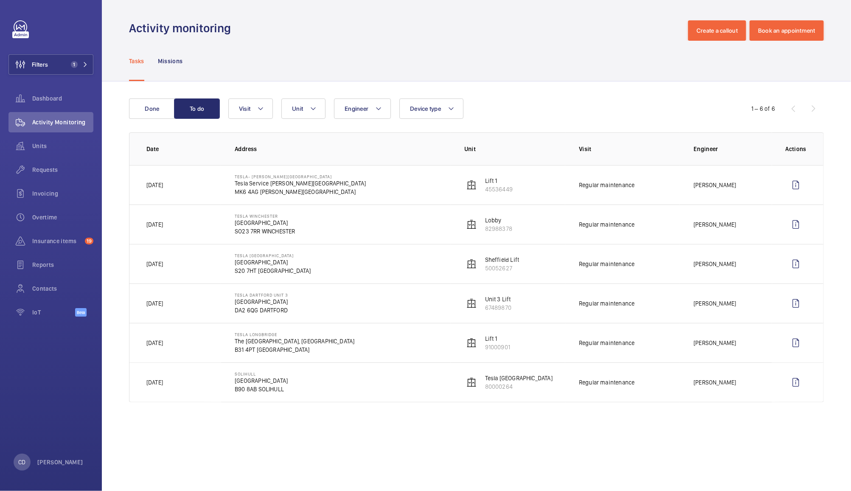
click at [149, 91] on div "Done To do Engineer Unit Device type Visit 1 – 6 of 6 Date Address Unit Visit E…" at bounding box center [476, 252] width 749 height 341
click at [152, 108] on button "Done" at bounding box center [152, 109] width 46 height 20
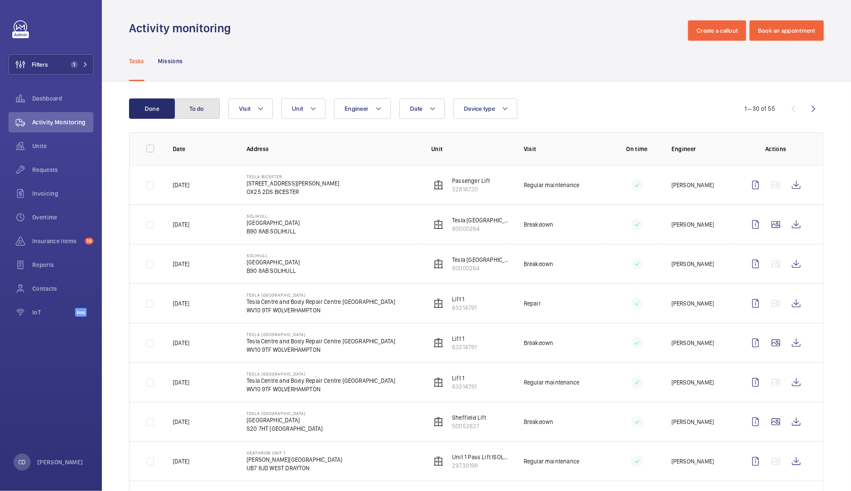
click at [196, 105] on button "To do" at bounding box center [197, 109] width 46 height 20
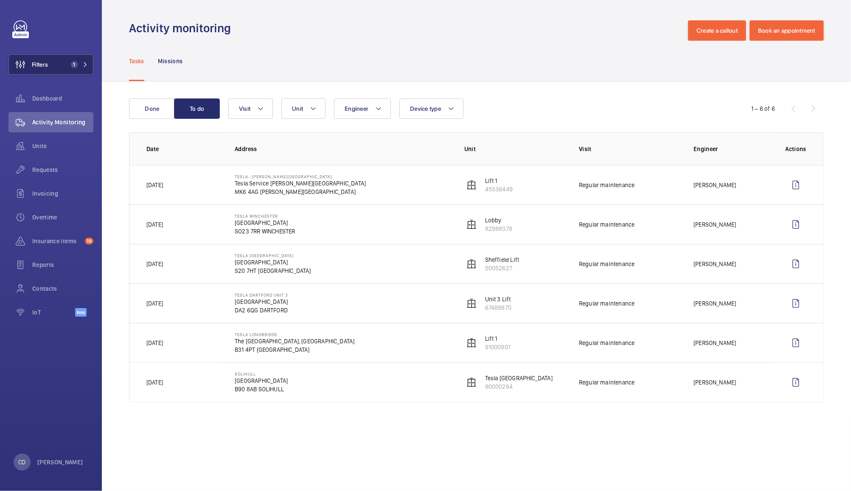
click at [63, 59] on button "Filters 1" at bounding box center [50, 64] width 85 height 20
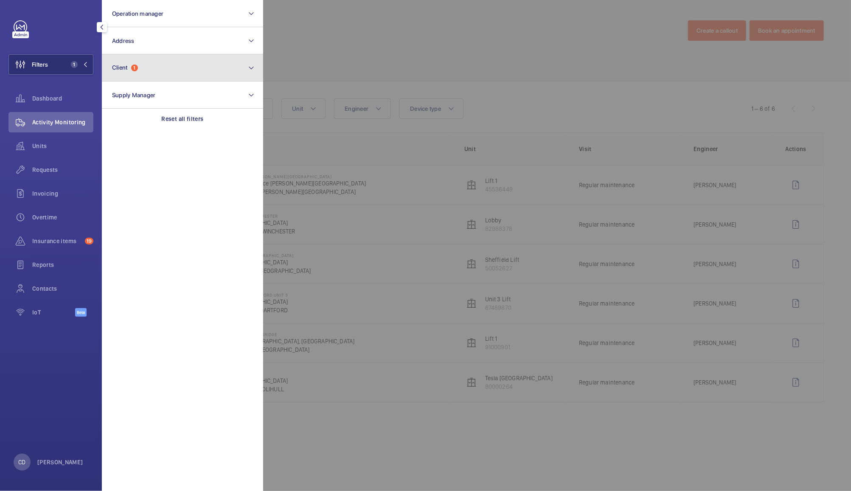
click at [171, 66] on button "Client 1" at bounding box center [182, 67] width 161 height 27
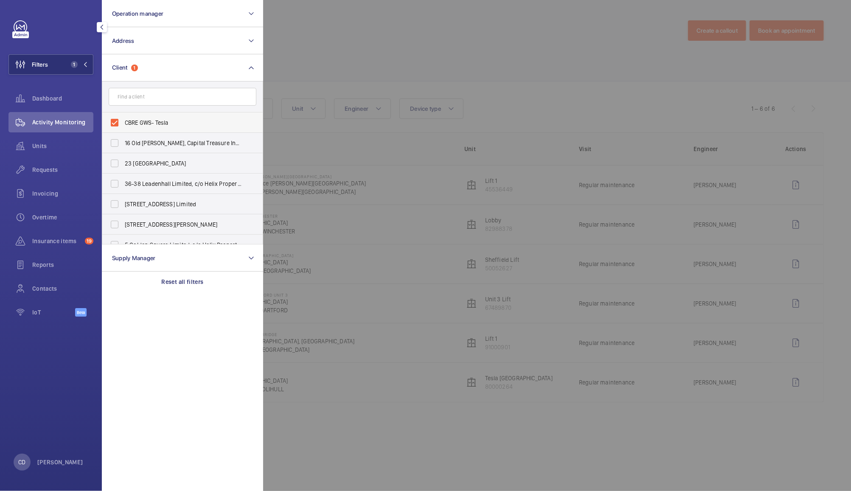
click at [148, 117] on label "CBRE GWS- Tesla" at bounding box center [176, 123] width 148 height 20
click at [123, 117] on input "CBRE GWS- Tesla" at bounding box center [114, 122] width 17 height 17
checkbox input "false"
click at [188, 96] on input "text" at bounding box center [183, 97] width 148 height 18
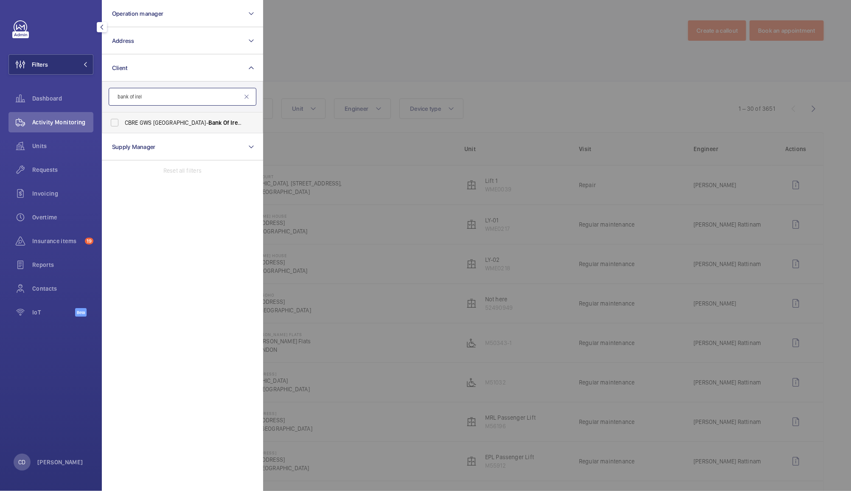
type input "bank of irel"
click at [218, 115] on label "CBRE GWS UK- Bank Of Irel and Bristol" at bounding box center [176, 123] width 148 height 20
click at [123, 115] on input "CBRE GWS UK- Bank Of Irel and Bristol" at bounding box center [114, 122] width 17 height 17
checkbox input "true"
click at [369, 42] on div at bounding box center [688, 245] width 851 height 491
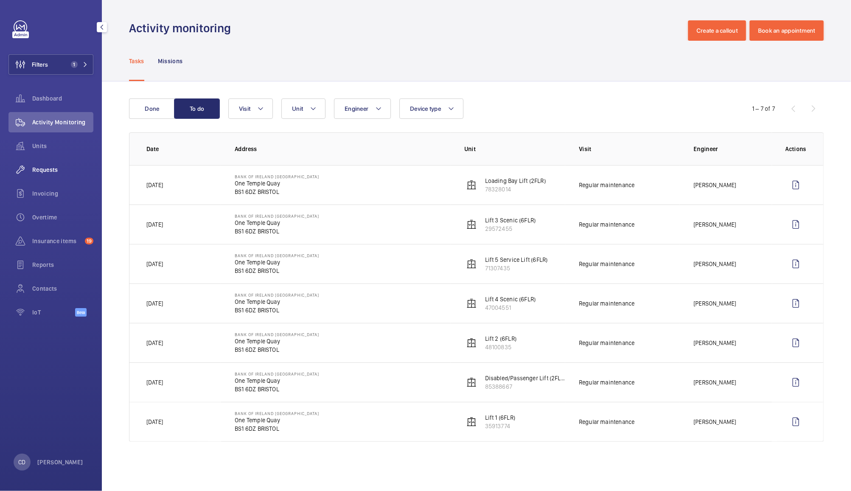
click at [49, 169] on span "Requests" at bounding box center [62, 170] width 61 height 8
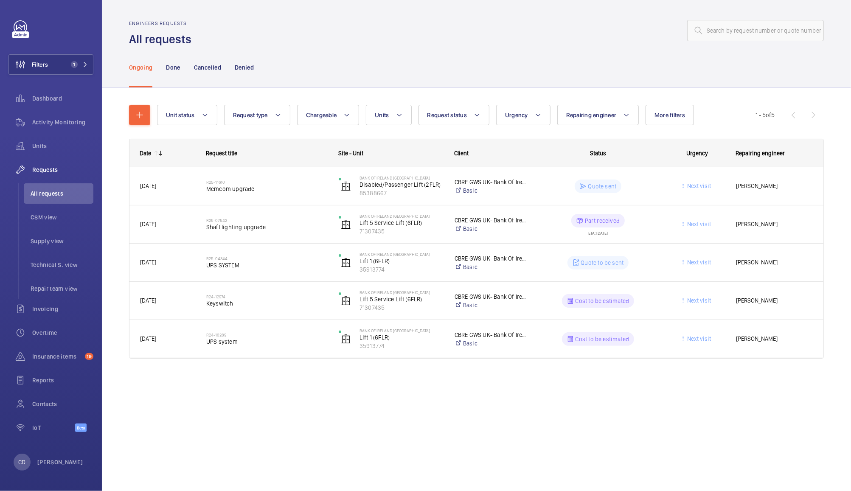
click at [541, 226] on wm-front-pills-cell "Part received ETA: 11/06/2025" at bounding box center [598, 224] width 121 height 21
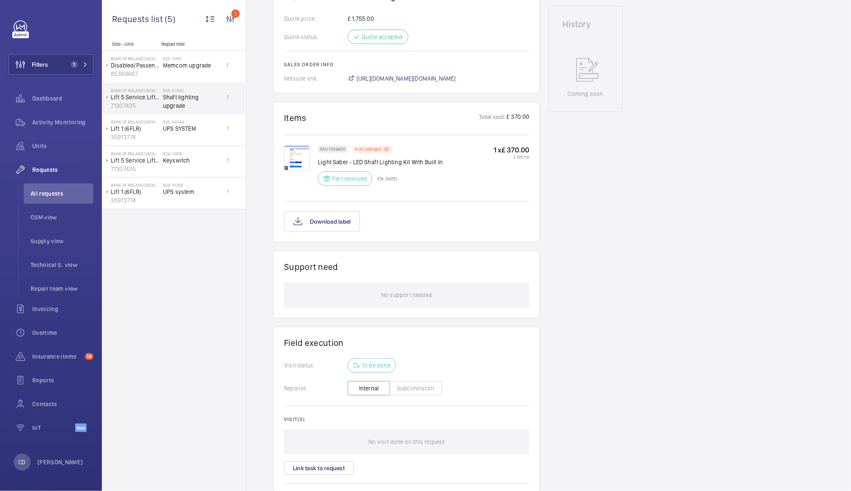
scroll to position [401, 0]
click at [296, 161] on img at bounding box center [296, 155] width 25 height 25
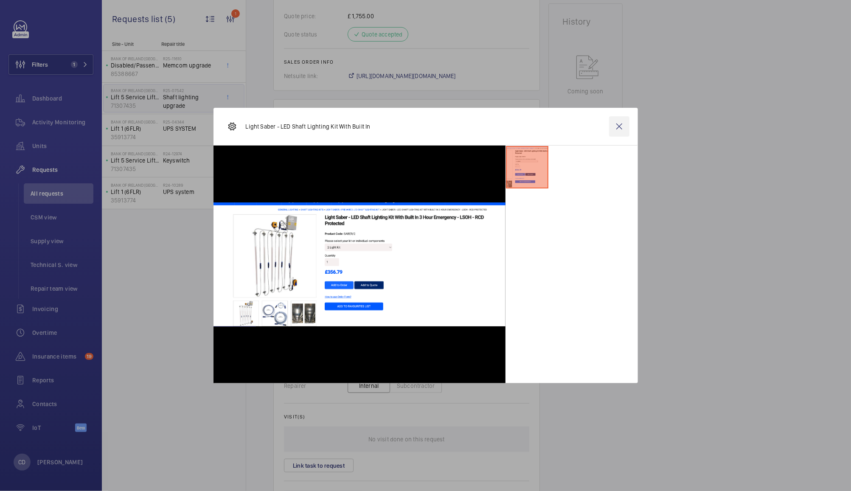
click at [620, 126] on wm-front-icon-button at bounding box center [619, 126] width 20 height 20
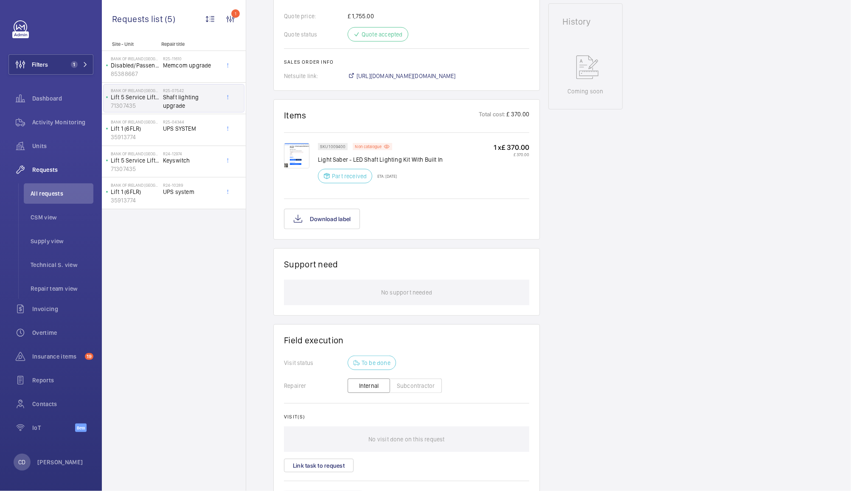
click at [303, 156] on img at bounding box center [296, 155] width 25 height 25
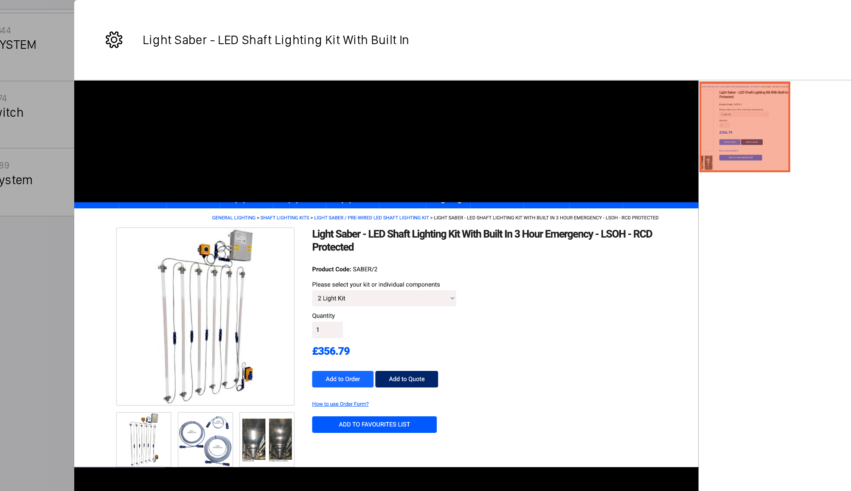
scroll to position [384, 0]
click at [510, 177] on li at bounding box center [527, 167] width 42 height 42
click at [513, 176] on li at bounding box center [527, 167] width 42 height 42
click at [616, 135] on wm-front-icon-button at bounding box center [619, 126] width 20 height 20
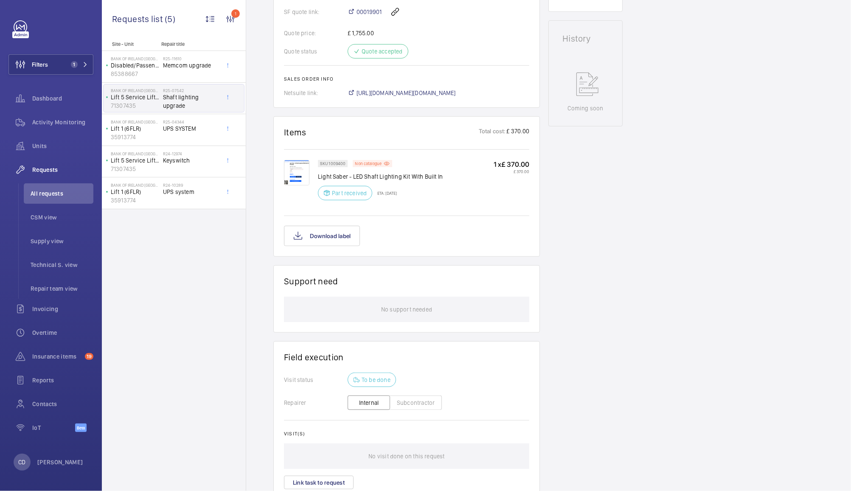
scroll to position [180, 0]
